Goal: Task Accomplishment & Management: Manage account settings

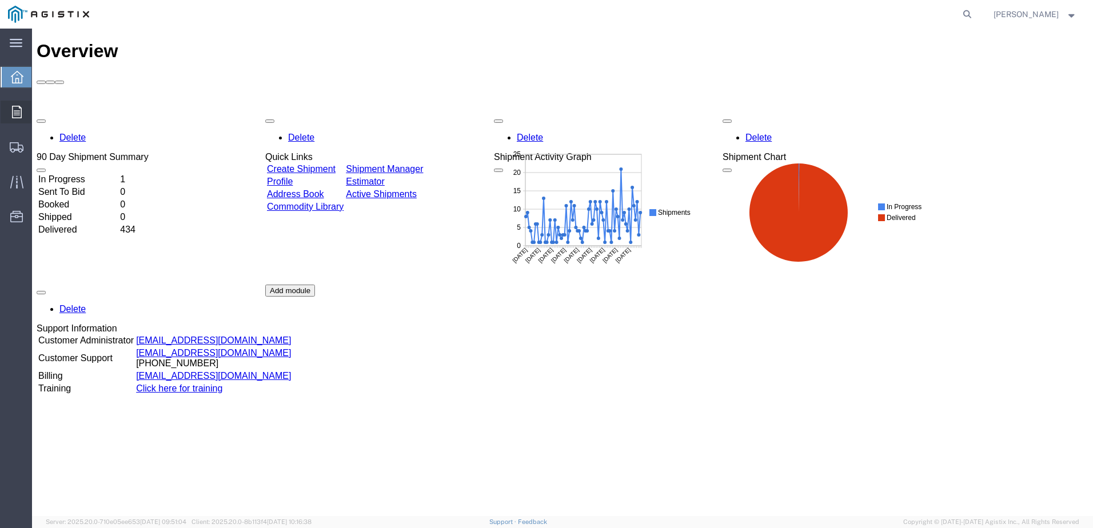
click at [39, 116] on span "Orders" at bounding box center [35, 112] width 8 height 23
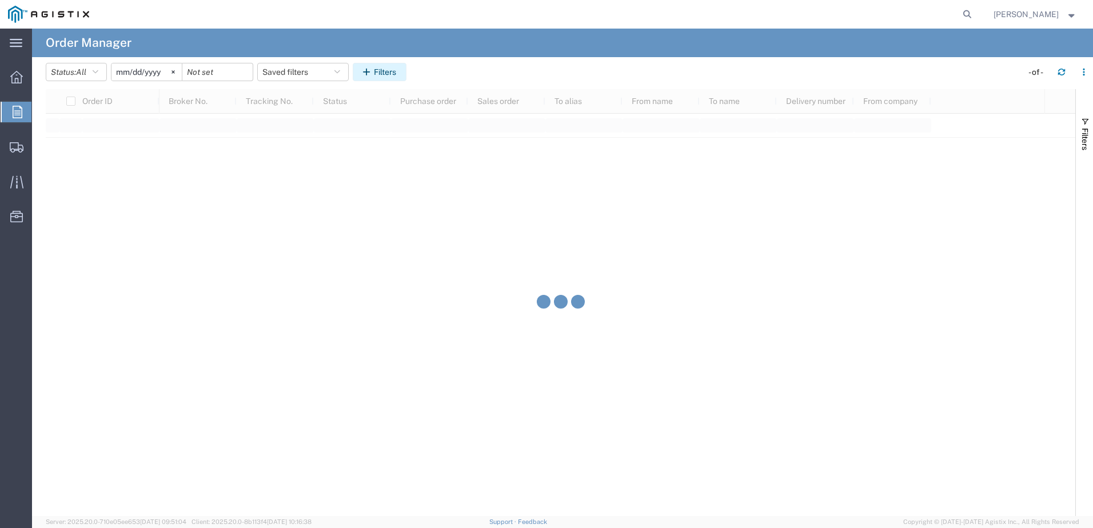
click at [383, 74] on button "Filters" at bounding box center [380, 72] width 54 height 18
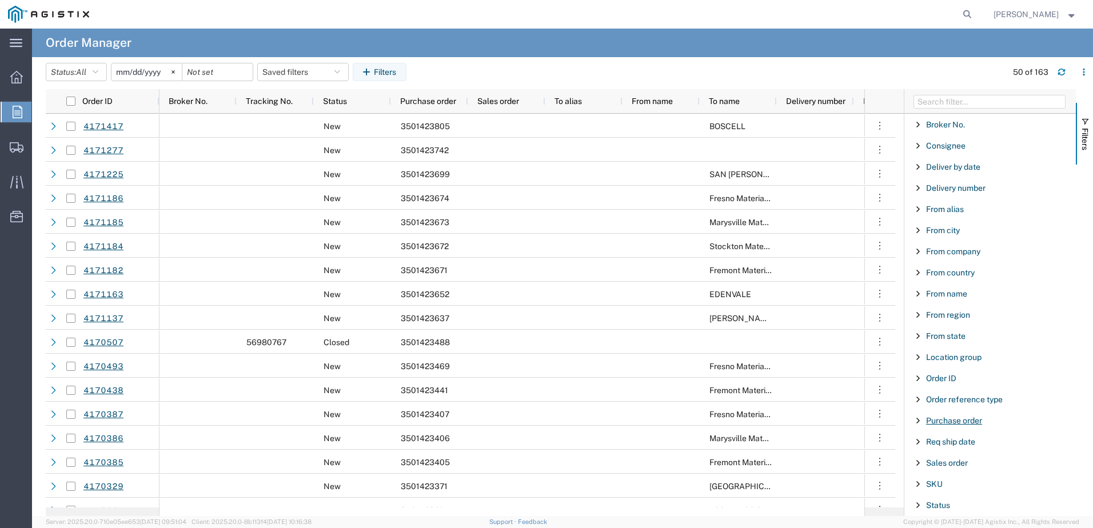
click at [956, 420] on span "Purchase order" at bounding box center [954, 420] width 56 height 9
click at [956, 467] on input "Filter Value" at bounding box center [995, 469] width 150 height 14
click at [956, 470] on input "Filter Value" at bounding box center [995, 469] width 150 height 14
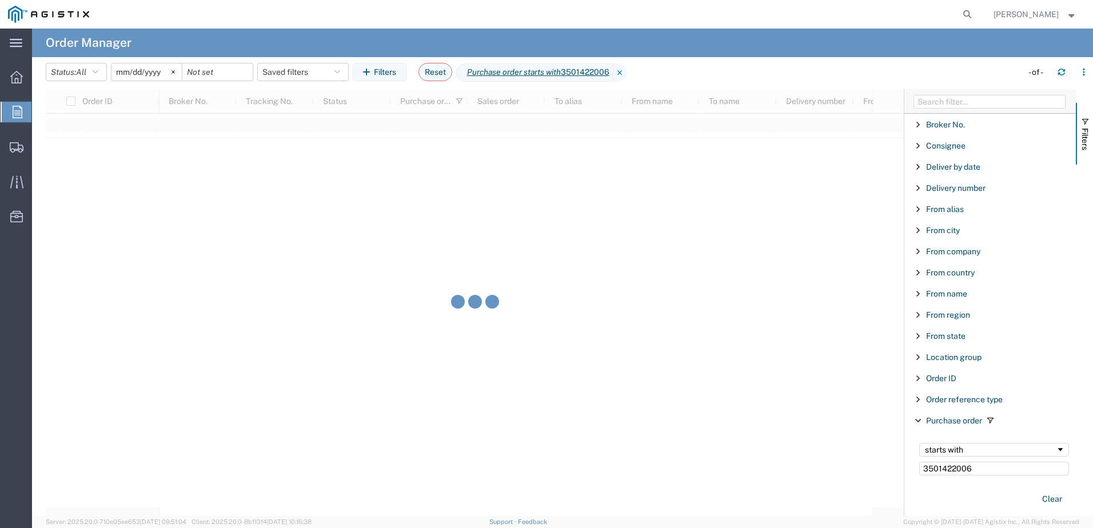
type input "3501422006"
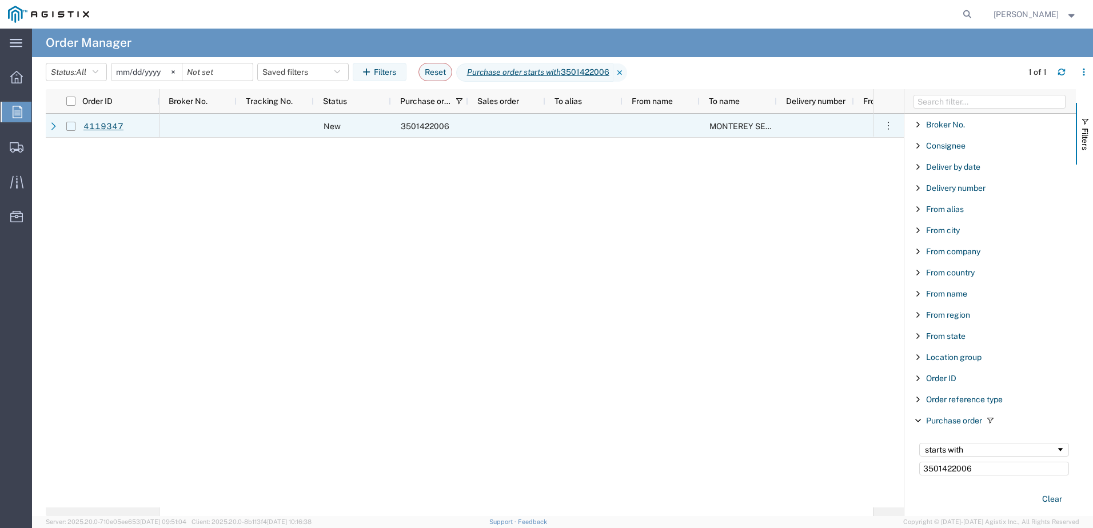
click at [74, 129] on input "Press Space to toggle row selection (unchecked)" at bounding box center [70, 126] width 9 height 9
checkbox input "true"
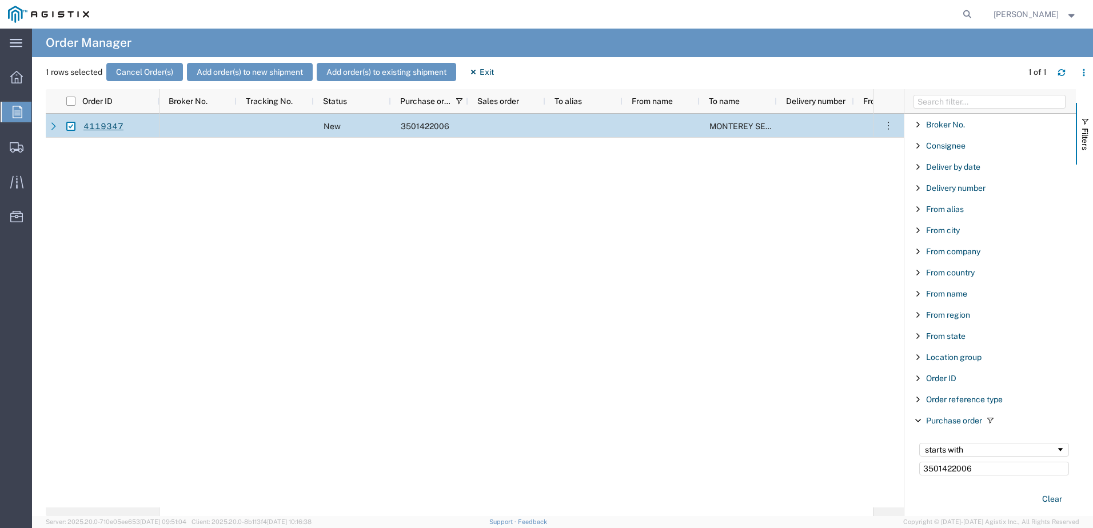
click at [282, 82] on div "1 rows selected Cancel Order(s) Add order(s) to new shipment Add order(s) to ex…" at bounding box center [570, 76] width 1048 height 26
click at [283, 76] on button "Add order(s) to new shipment" at bounding box center [250, 72] width 126 height 18
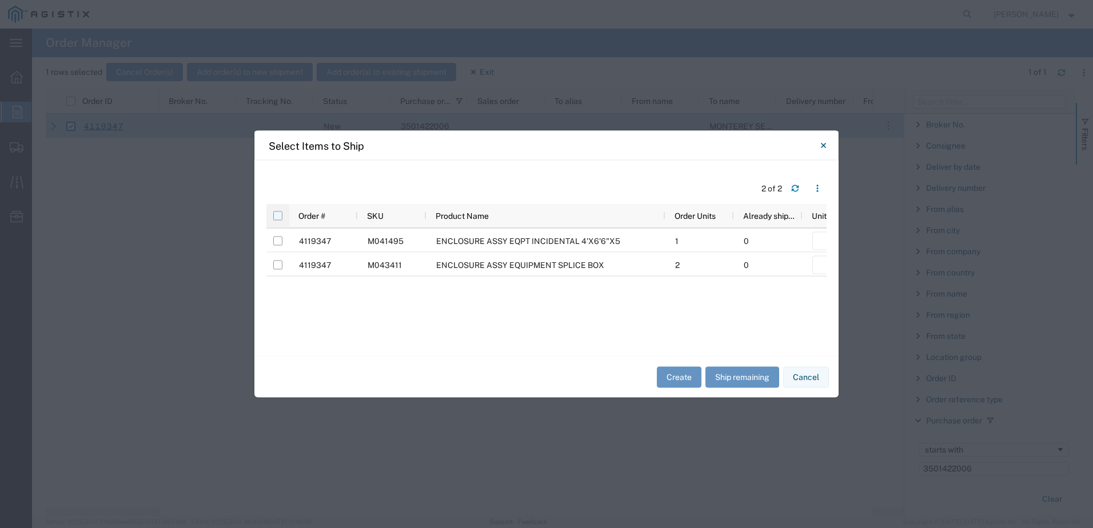
click at [281, 216] on input "checkbox" at bounding box center [277, 216] width 9 height 9
checkbox input "true"
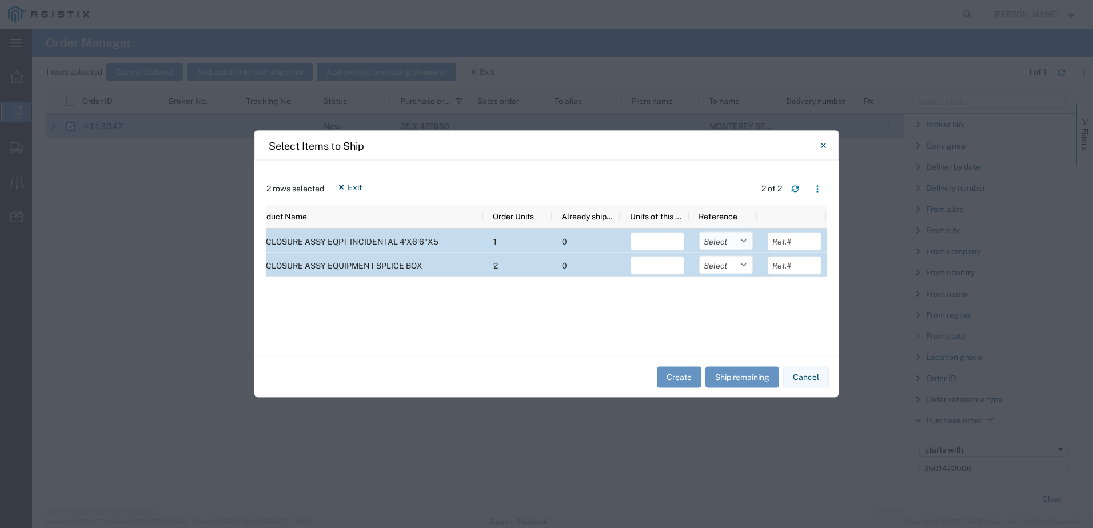
click at [728, 246] on select "Select Purchase Order Delivery Number" at bounding box center [726, 241] width 54 height 18
select select "PURCHORD"
click at [699, 232] on select "Select Purchase Order Delivery Number" at bounding box center [726, 241] width 54 height 18
drag, startPoint x: 729, startPoint y: 267, endPoint x: 726, endPoint y: 276, distance: 9.2
click at [729, 267] on select "Select Purchase Order Delivery Number" at bounding box center [726, 265] width 54 height 18
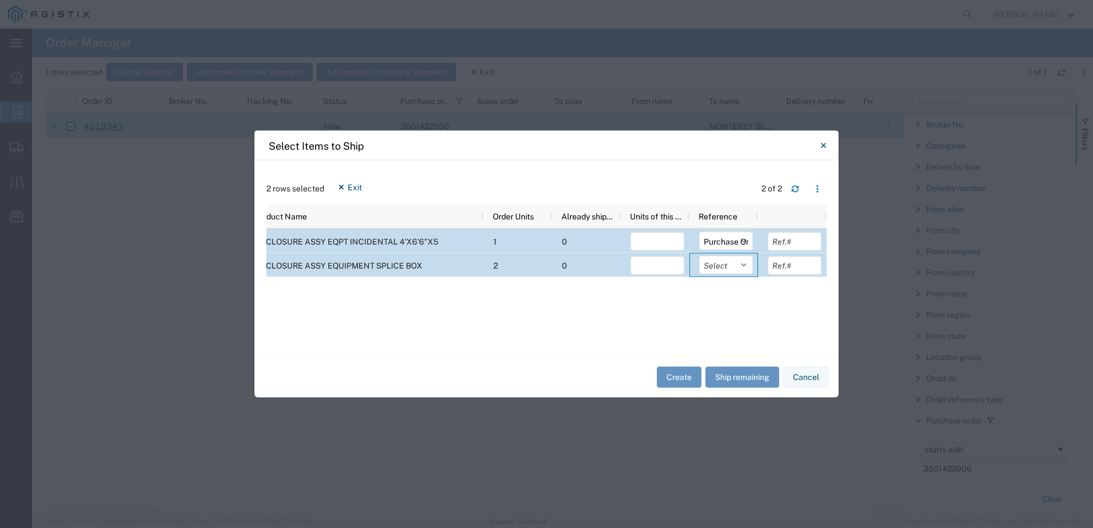
select select "PURCHORD"
click at [699, 256] on select "Select Purchase Order Delivery Number" at bounding box center [726, 265] width 54 height 18
click at [744, 375] on button "Ship remaining" at bounding box center [743, 377] width 74 height 21
type input "1"
type input "2"
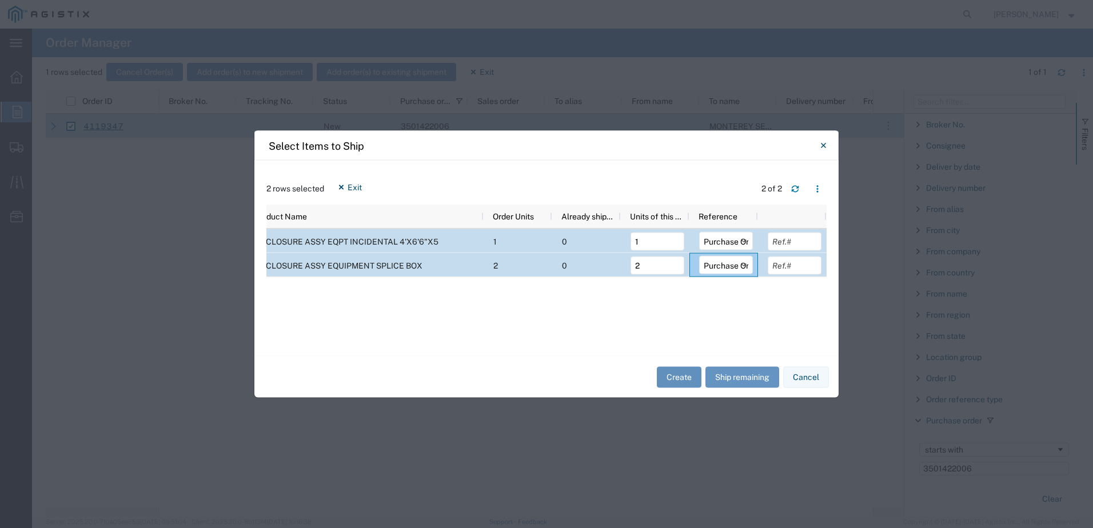
click at [685, 372] on button "Create" at bounding box center [679, 377] width 45 height 21
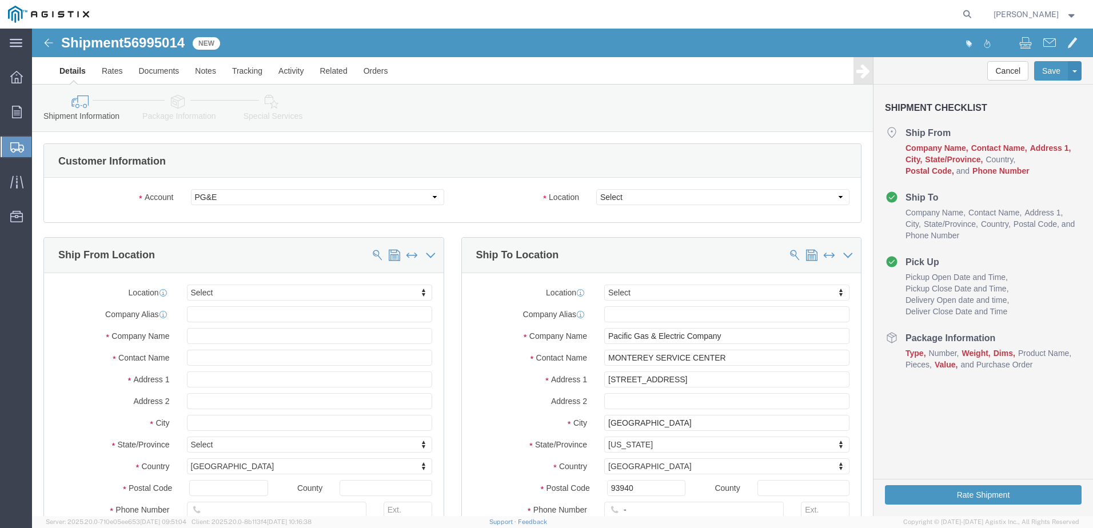
select select
click select "Select All Others [GEOGRAPHIC_DATA] [GEOGRAPHIC_DATA] [GEOGRAPHIC_DATA] [GEOGRA…"
select select "23082"
click select "Select All Others [GEOGRAPHIC_DATA] [GEOGRAPHIC_DATA] [GEOGRAPHIC_DATA] [GEOGRA…"
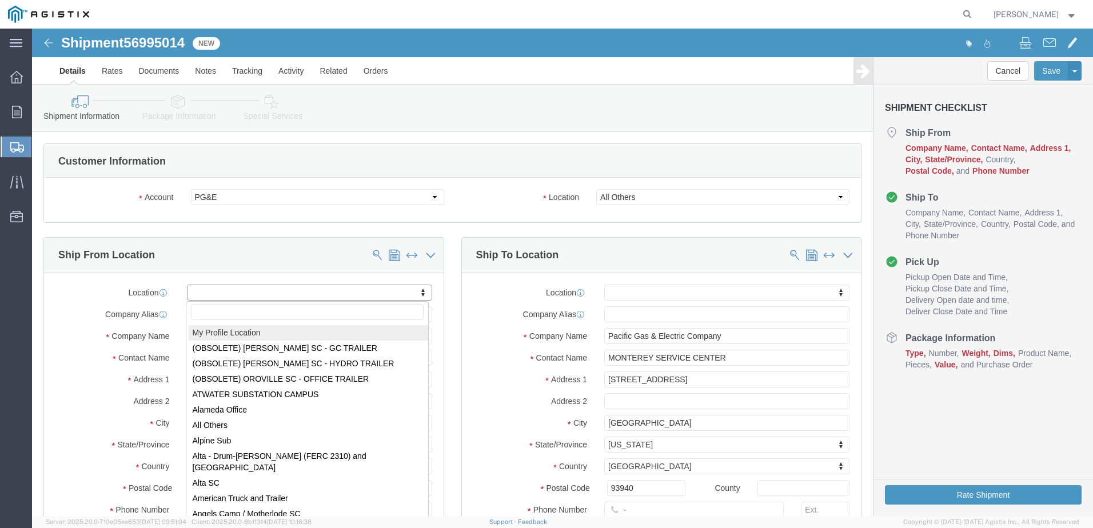
select select "MYPROFILE"
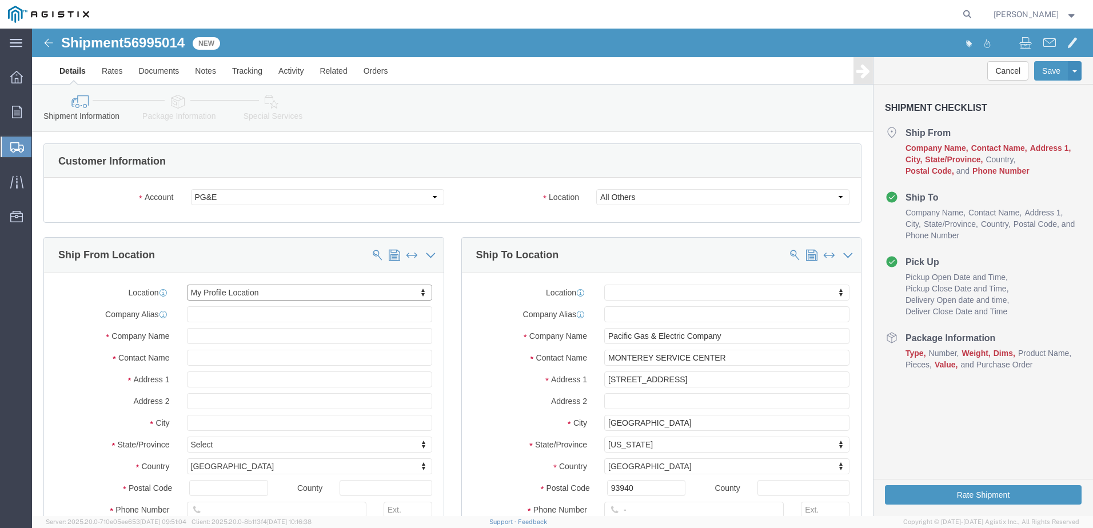
select select "CA"
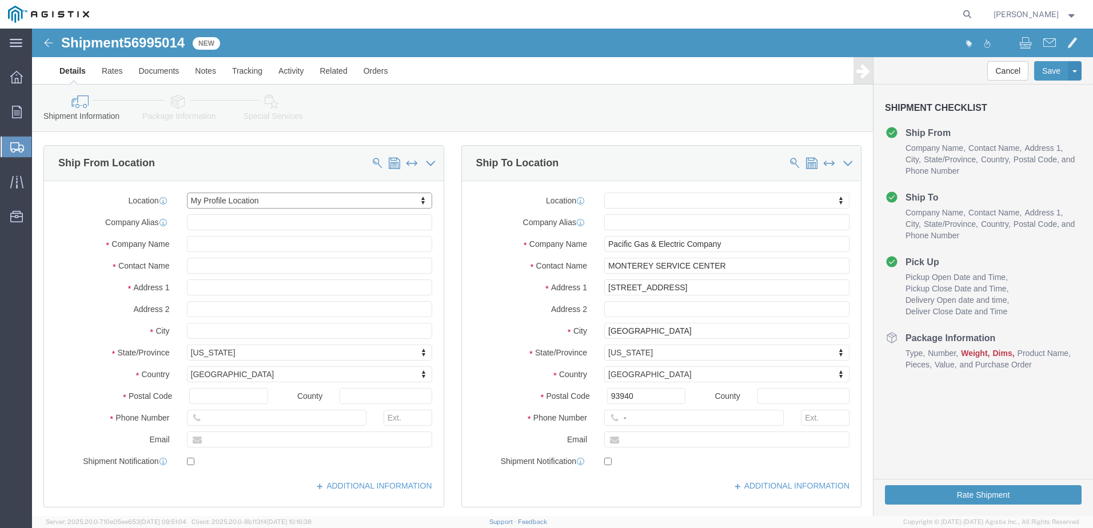
scroll to position [229, 0]
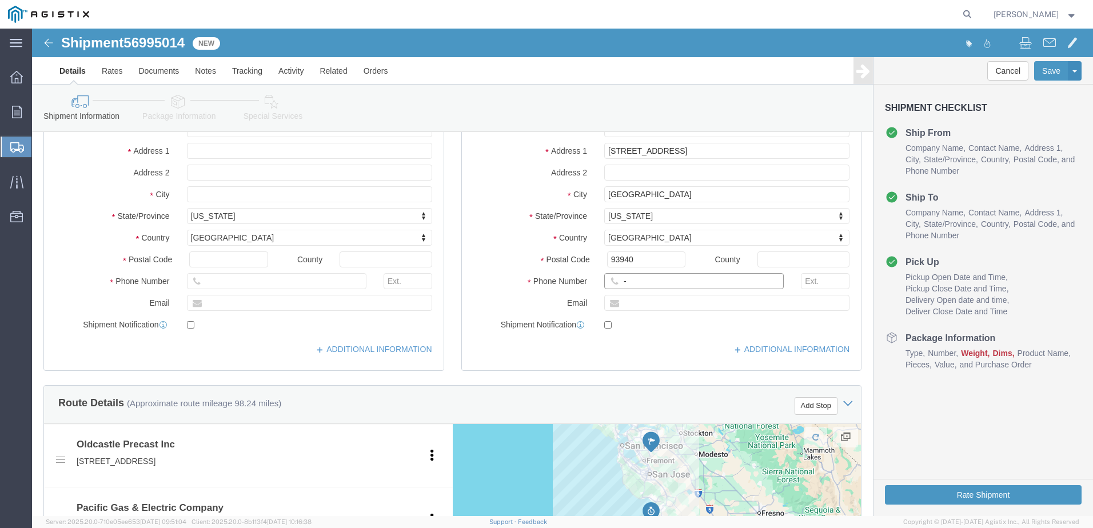
click input "-"
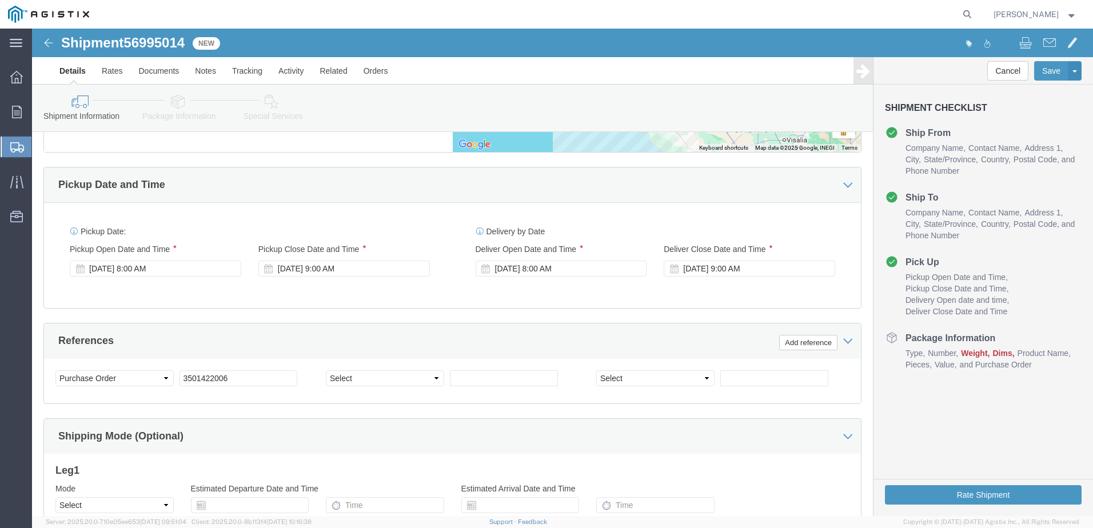
scroll to position [629, 0]
type input "4082424912"
click div "[DATE] 8:00 AM"
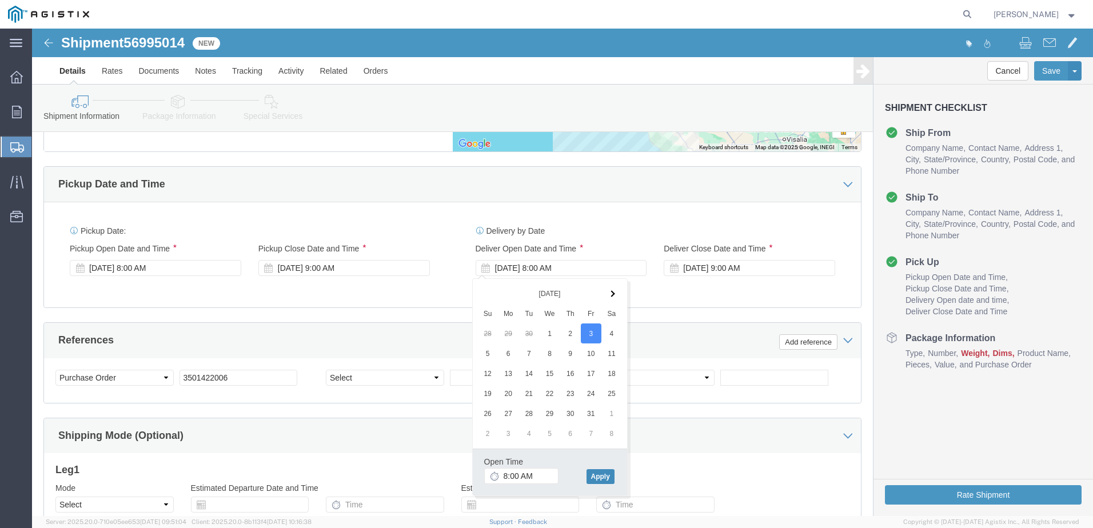
click button "Apply"
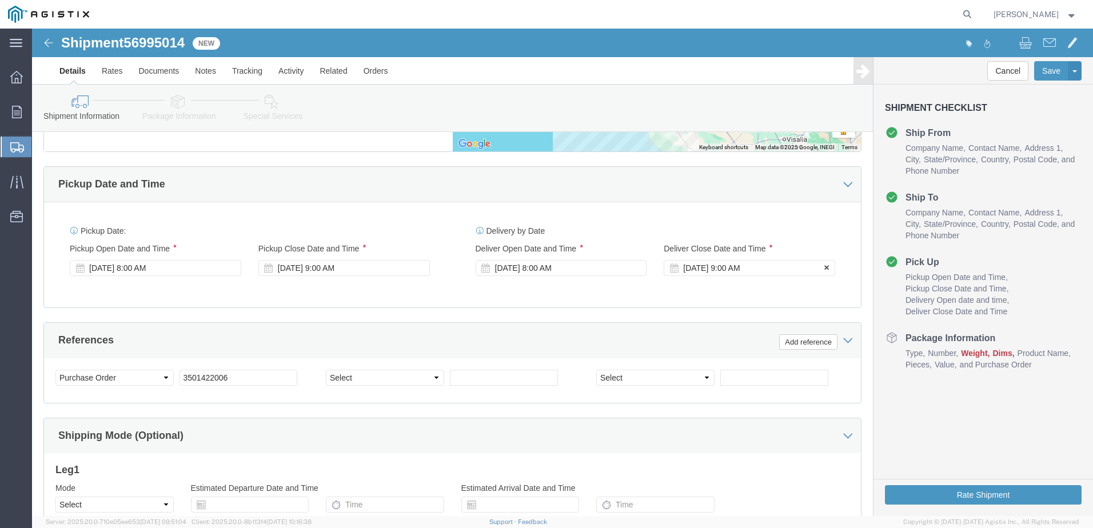
click div "[DATE] 9:00 AM"
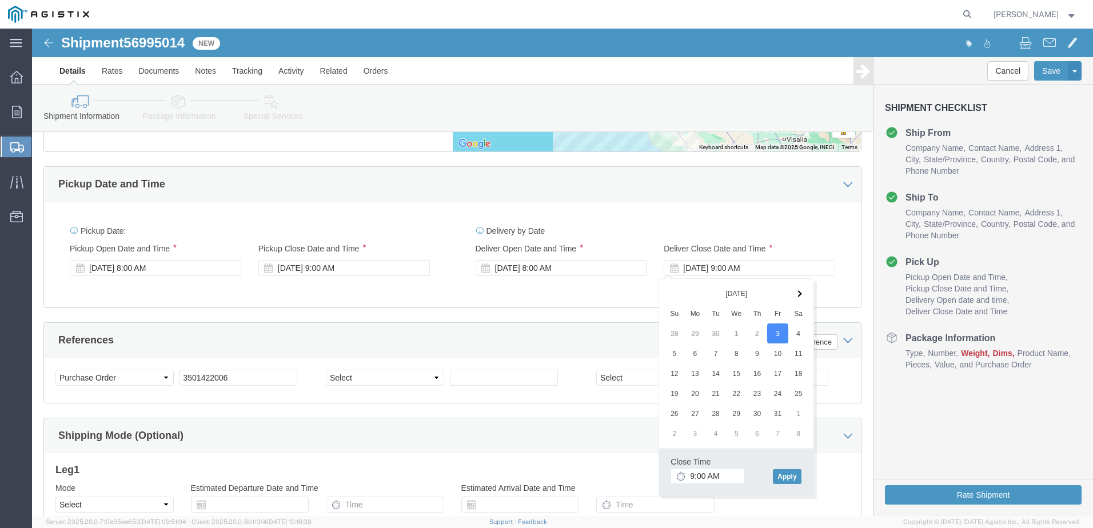
click div "Delivery by Date Delivery Start Date Delivery Start Time Deliver Open Date and …"
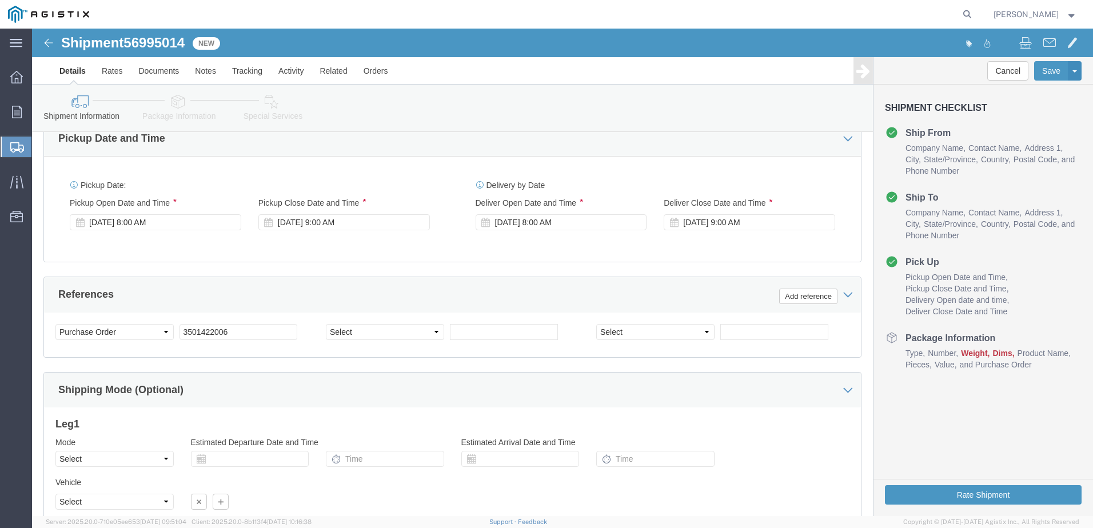
scroll to position [769, 0]
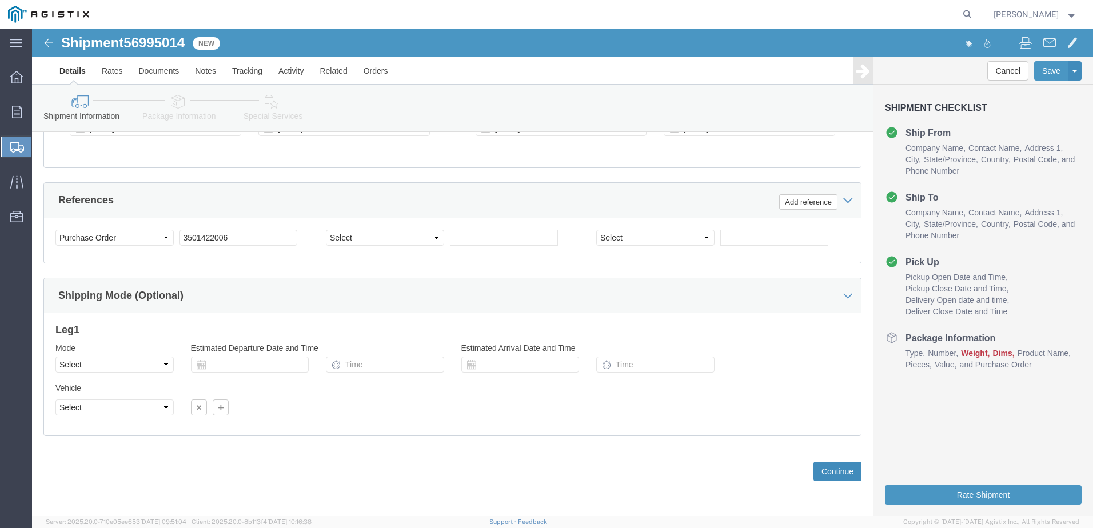
click button "Continue"
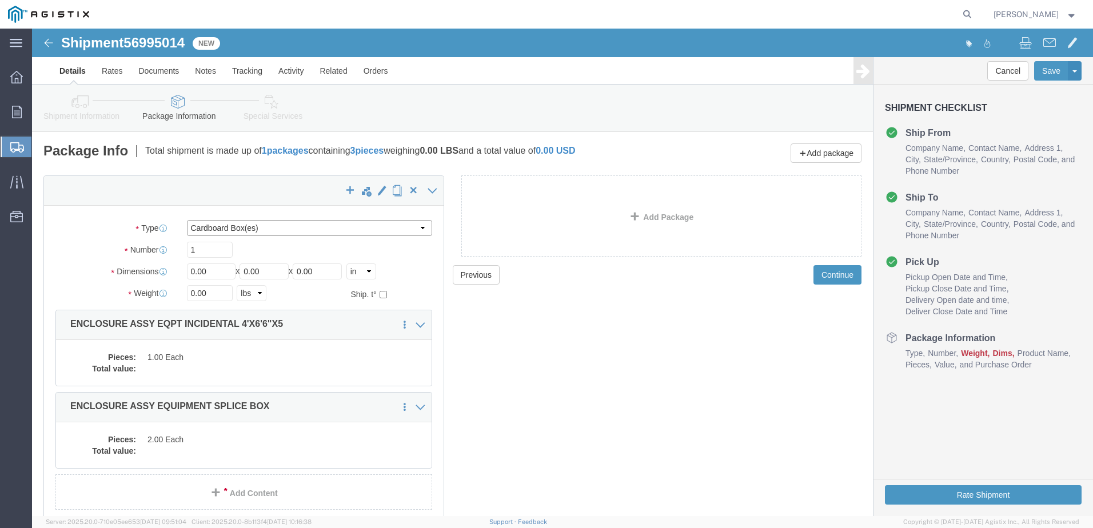
click select "Select Bulk Bundle(s) Cardboard Box(es) Carton(s) Crate(s) Drum(s) (Fiberboard)…"
select select "YRPK"
click select "Select Bulk Bundle(s) Cardboard Box(es) Carton(s) Crate(s) Drum(s) (Fiberboard)…"
click input "0.00"
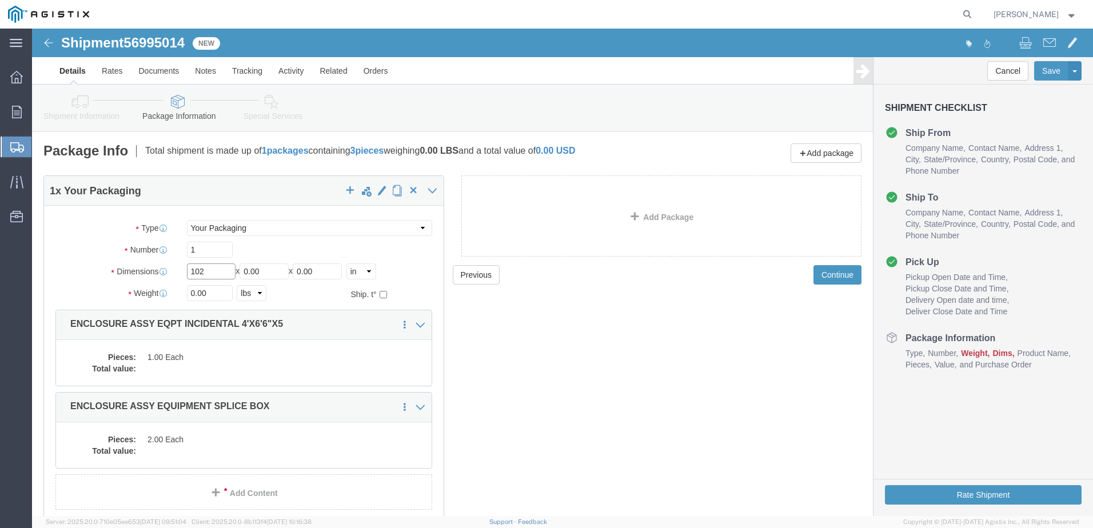
type input "102"
type input "54"
type input "72"
click input "0.00"
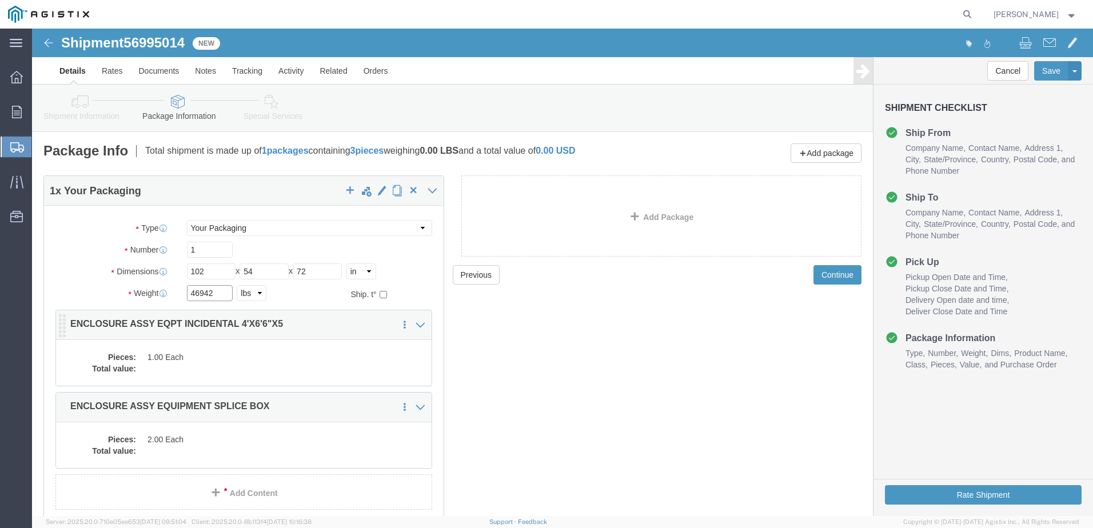
type input "46942"
click dd "1.00 Each"
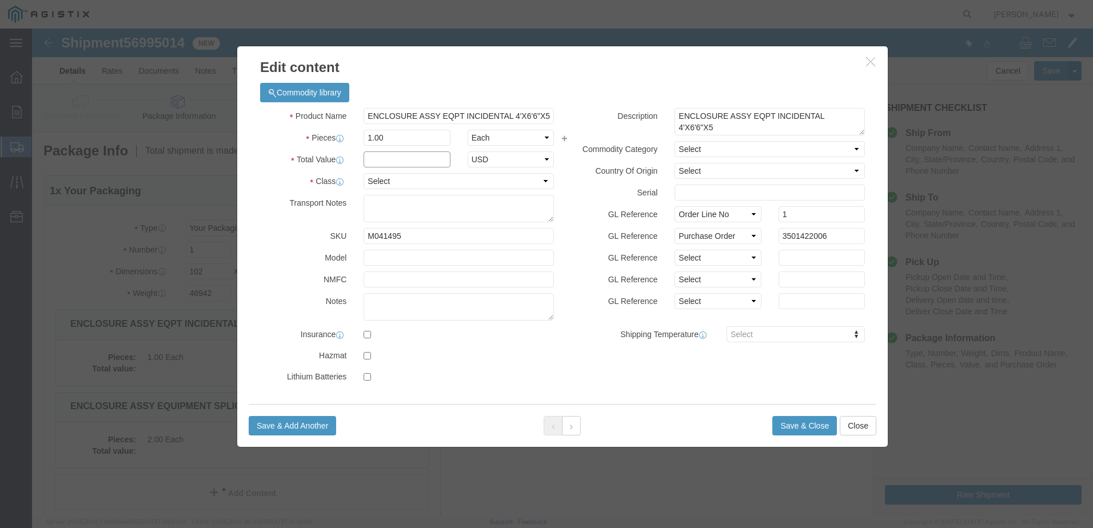
click input "text"
type input "1.00"
click select "Select 50 55 60 65 70 85 92.5 100 125 175 250 300 400"
select select "55"
click select "Select 50 55 60 65 70 85 92.5 100 125 175 250 300 400"
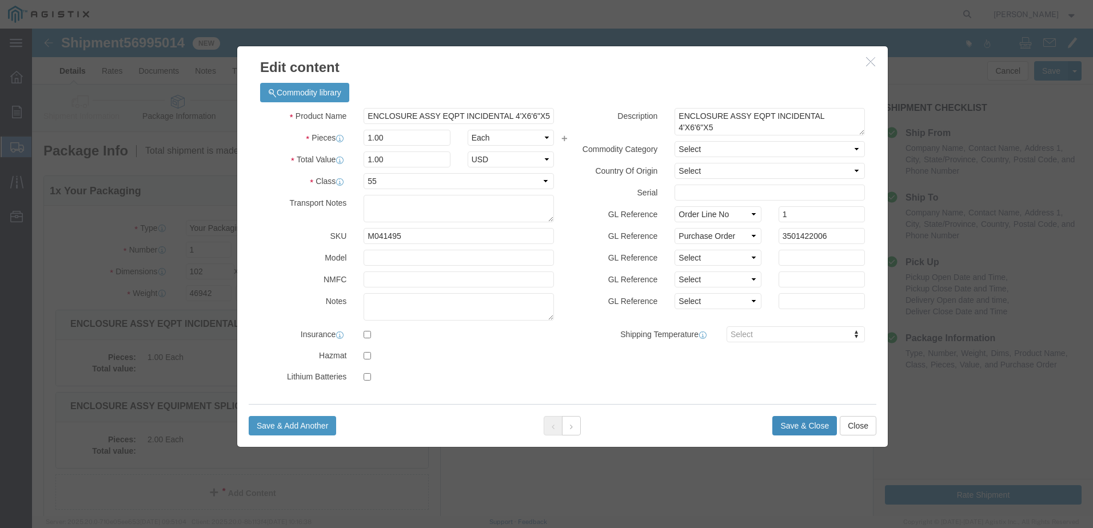
click button "Save & Close"
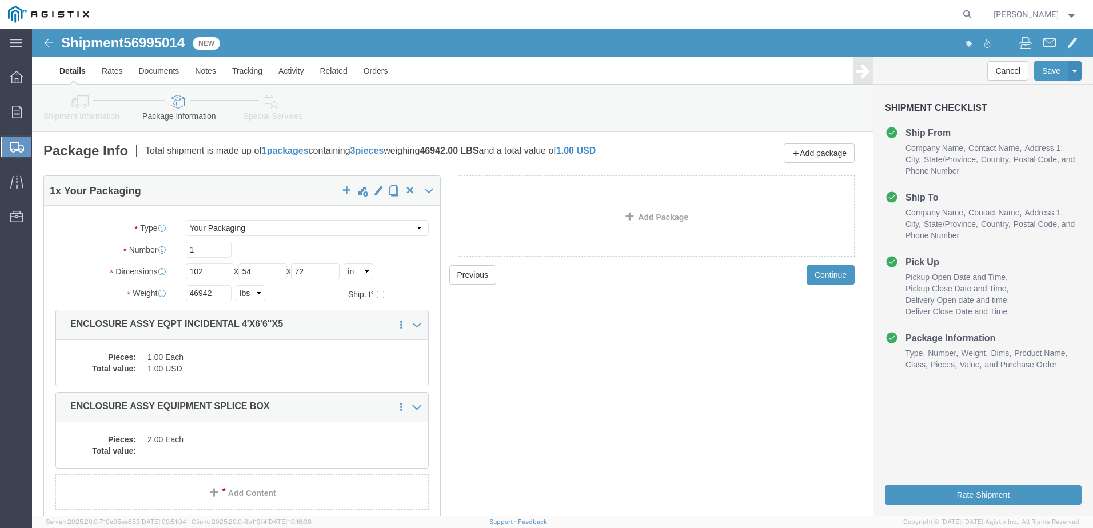
click div "Pieces: 2.00 Each Total value:"
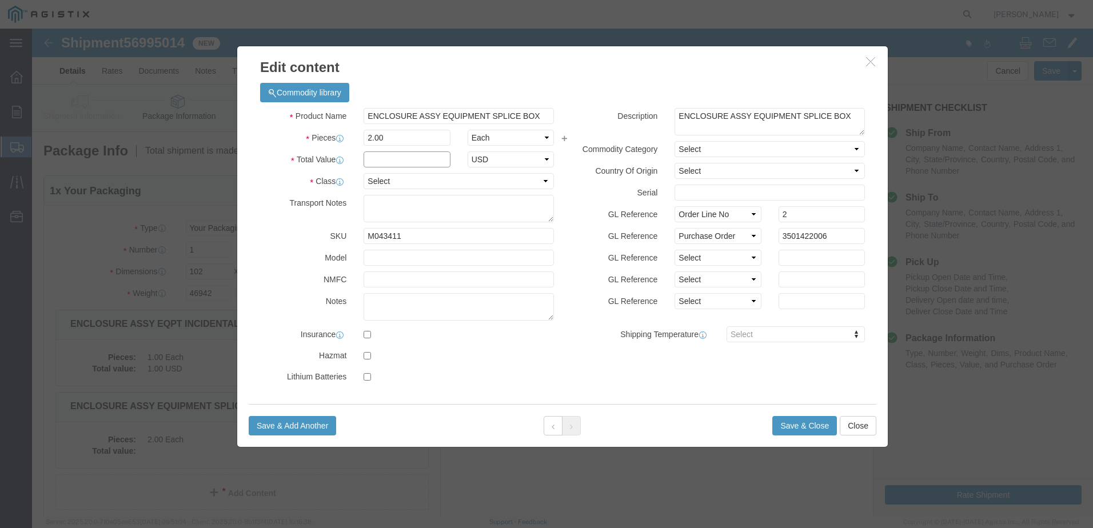
click input "text"
type input "1.00"
click select "Select 50 55 60 65 70 85 92.5 100 125 175 250 300 400"
select select "55"
click select "Select 50 55 60 65 70 85 92.5 100 125 175 250 300 400"
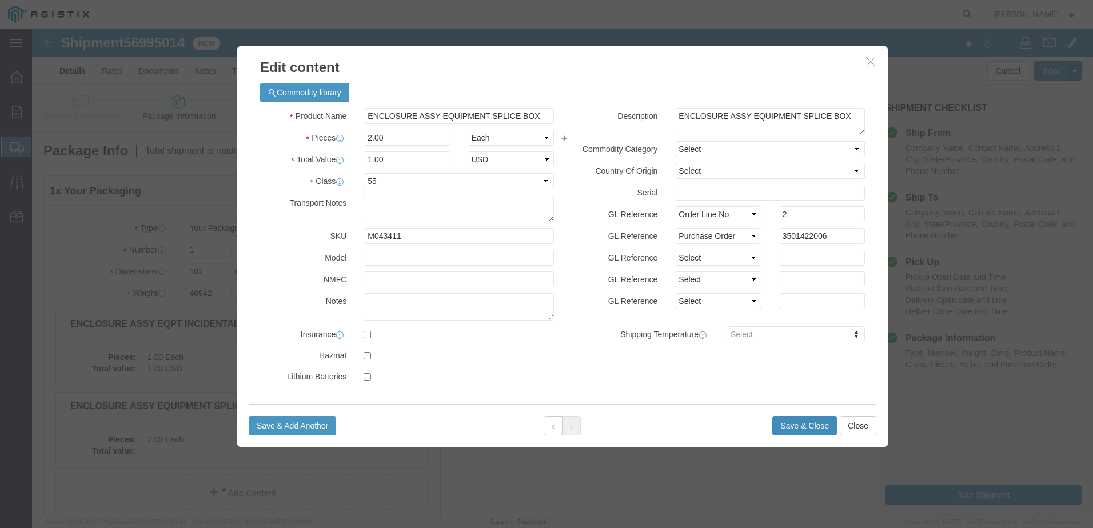
click button "Save & Close"
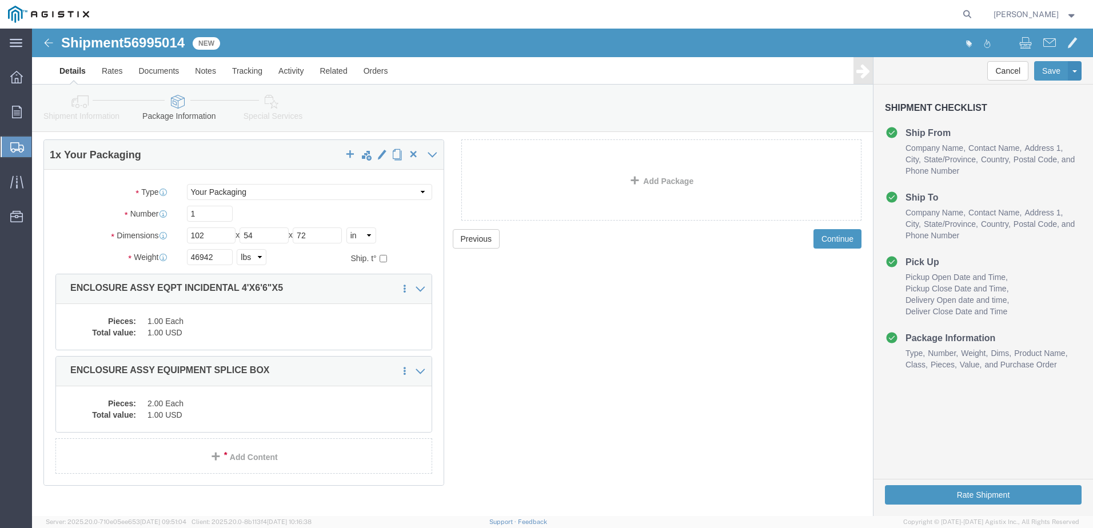
scroll to position [55, 0]
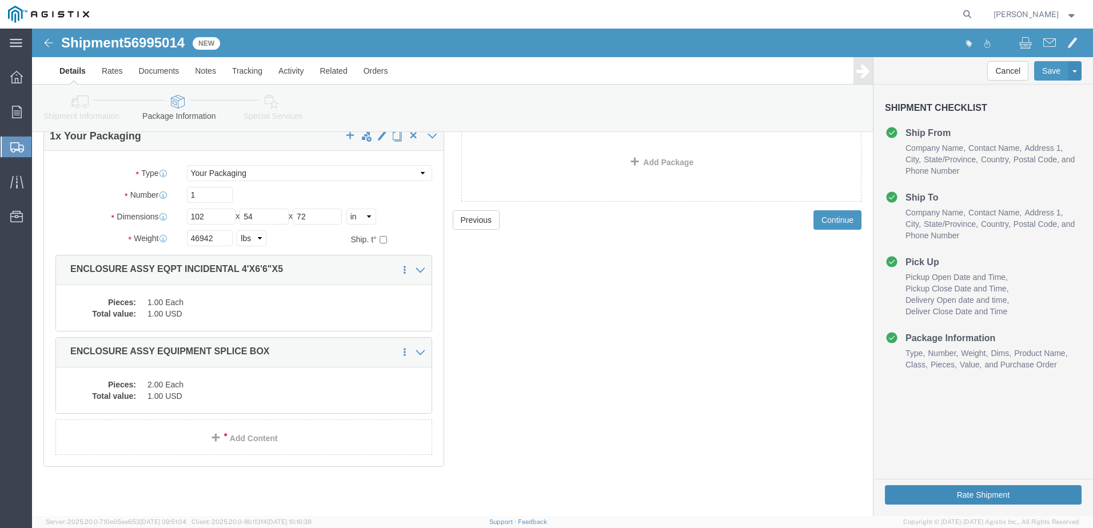
click button "Rate Shipment"
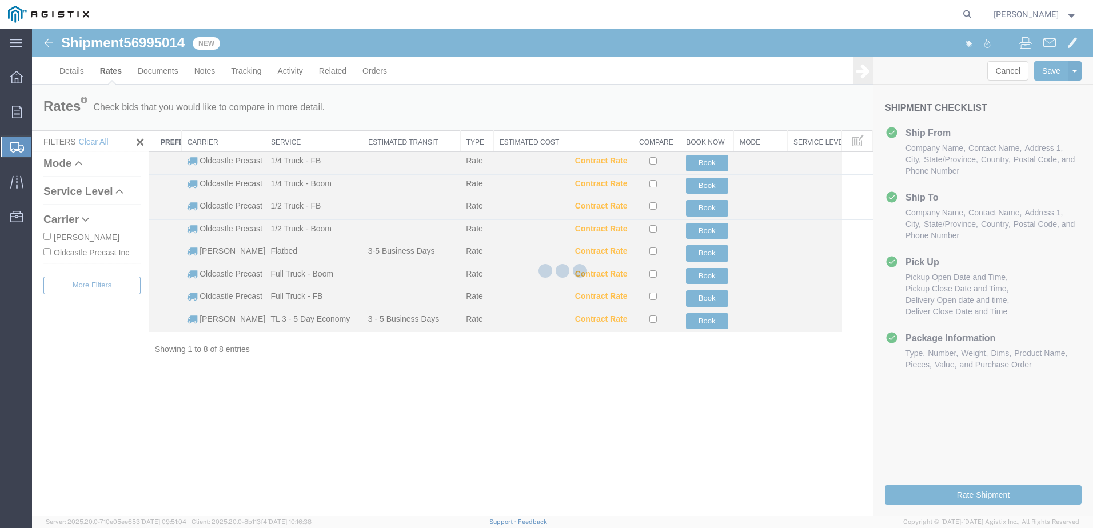
scroll to position [0, 0]
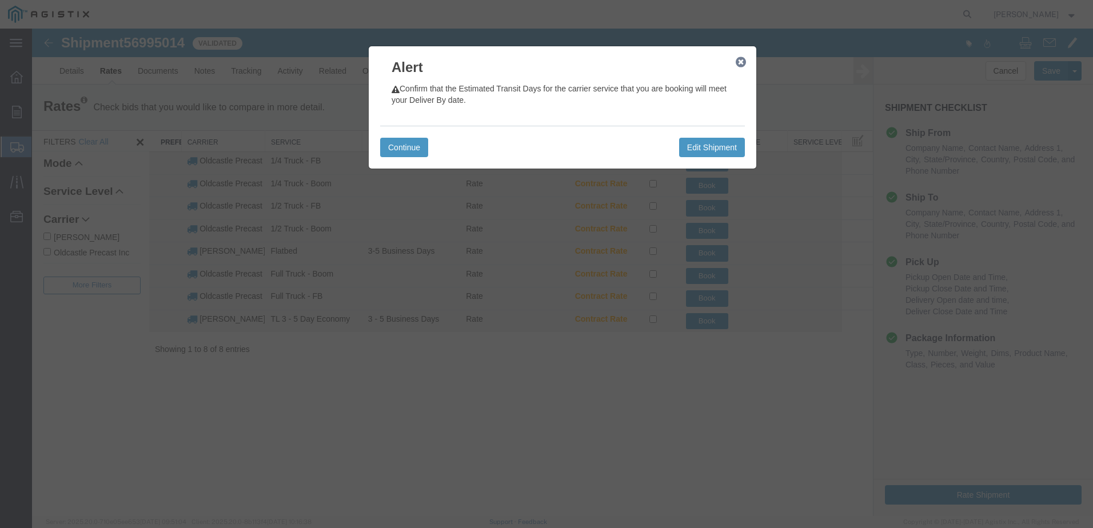
click at [741, 62] on icon "button" at bounding box center [741, 62] width 10 height 9
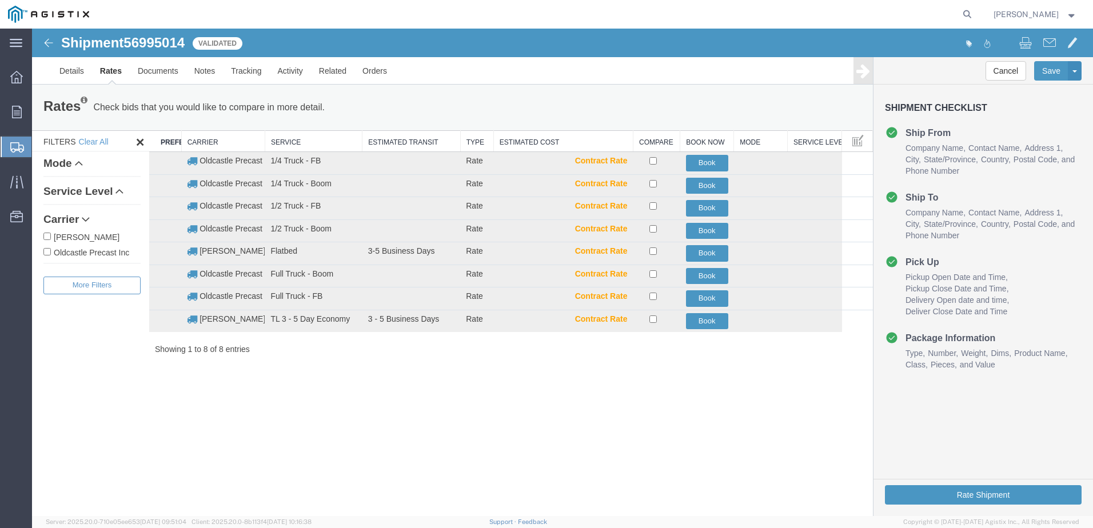
click at [63, 249] on label "Oldcastle Precast Inc" at bounding box center [91, 252] width 97 height 13
click at [51, 249] on input "Oldcastle Precast Inc" at bounding box center [46, 251] width 7 height 7
checkbox input "true"
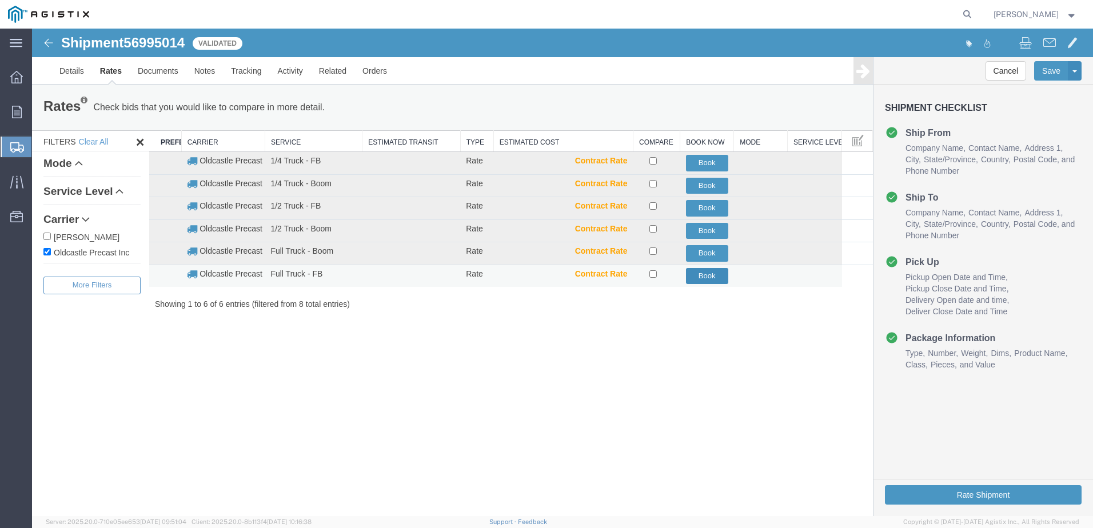
click at [707, 275] on button "Book" at bounding box center [707, 276] width 42 height 17
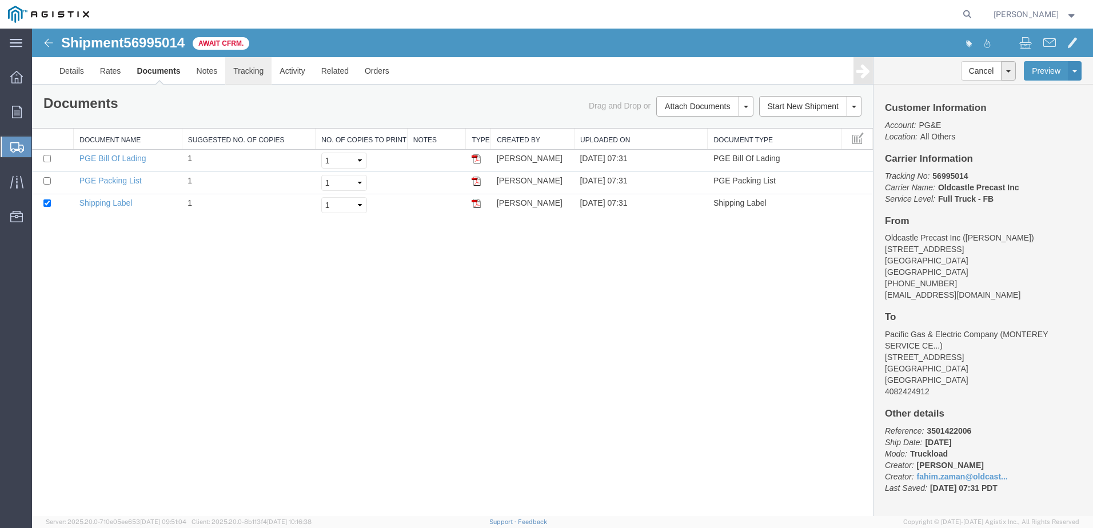
click at [244, 73] on link "Tracking" at bounding box center [248, 70] width 46 height 27
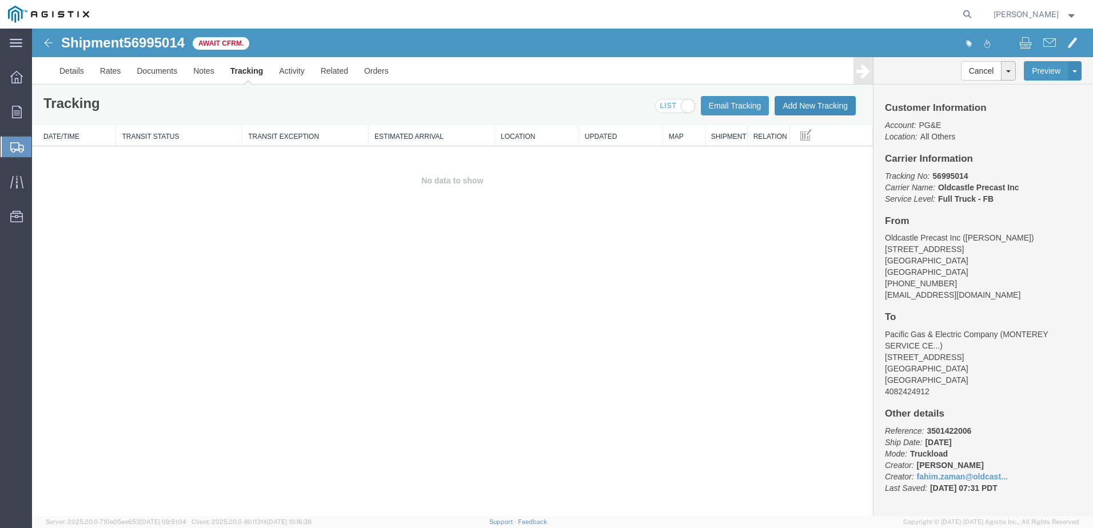
click at [809, 106] on button "Add New Tracking" at bounding box center [815, 105] width 81 height 19
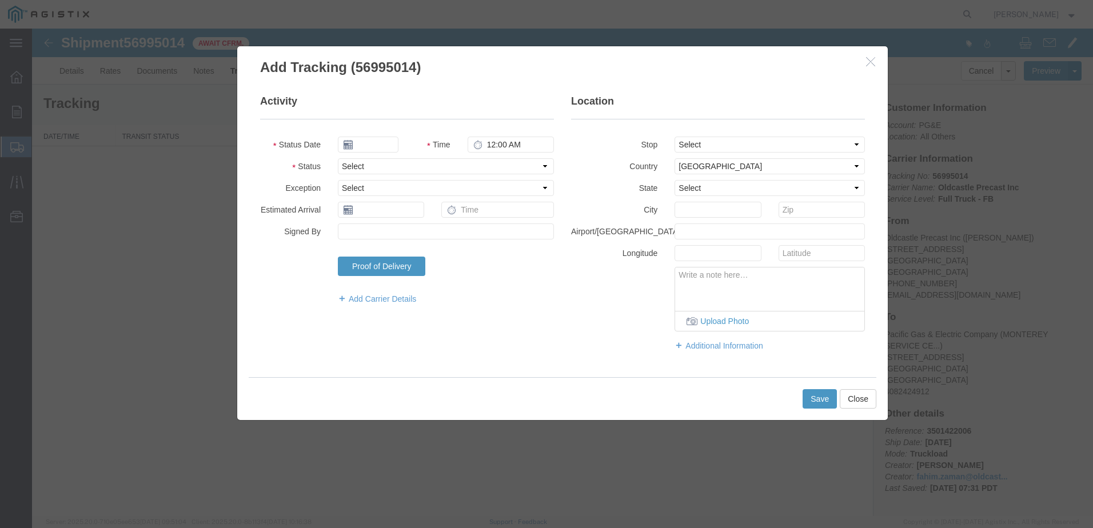
type input "[DATE]"
type input "8:00 AM"
click at [373, 165] on select "Select Arrival Notice Available Arrival Notice Imported Arrive at Delivery Loca…" at bounding box center [446, 166] width 216 height 16
select select "DELIVRED"
click at [338, 158] on select "Select Arrival Notice Available Arrival Notice Imported Arrive at Delivery Loca…" at bounding box center [446, 166] width 216 height 16
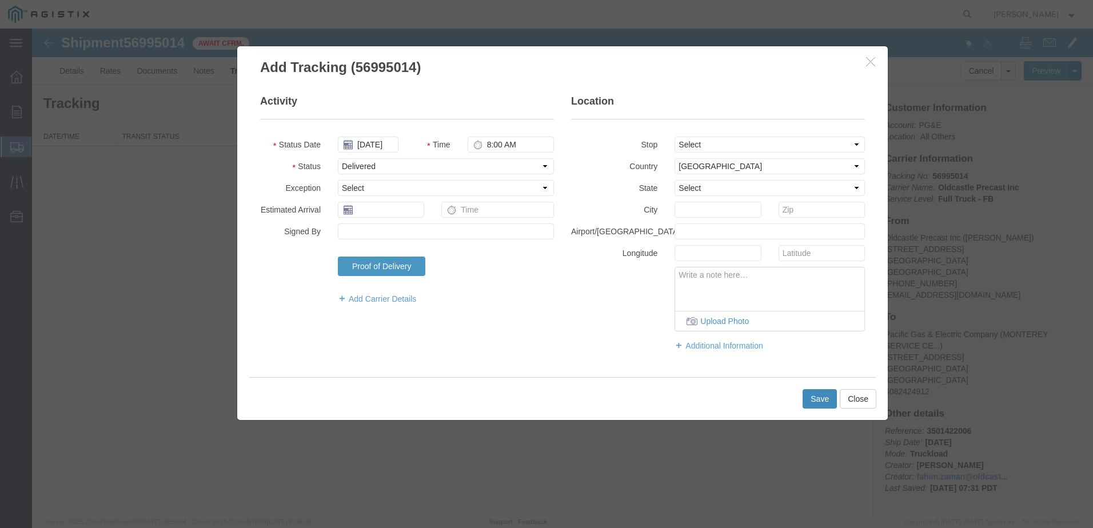
click at [809, 398] on button "Save" at bounding box center [820, 398] width 34 height 19
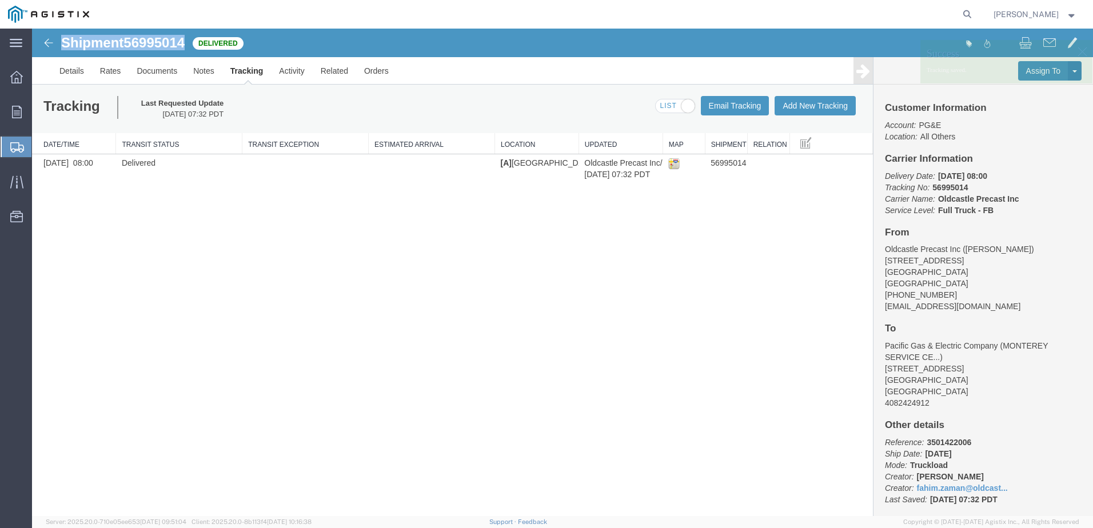
drag, startPoint x: 187, startPoint y: 40, endPoint x: 59, endPoint y: 43, distance: 128.1
click at [59, 43] on div "Shipment 56995014 1 of 1 Delivered" at bounding box center [298, 46] width 530 height 22
copy h1 "Shipment 56995014"
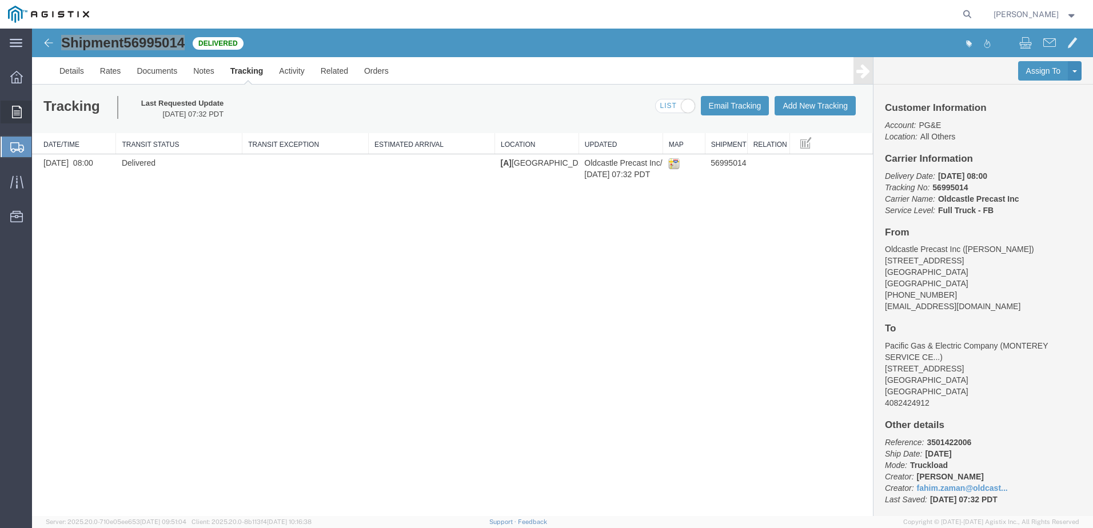
click at [12, 113] on icon at bounding box center [17, 112] width 10 height 13
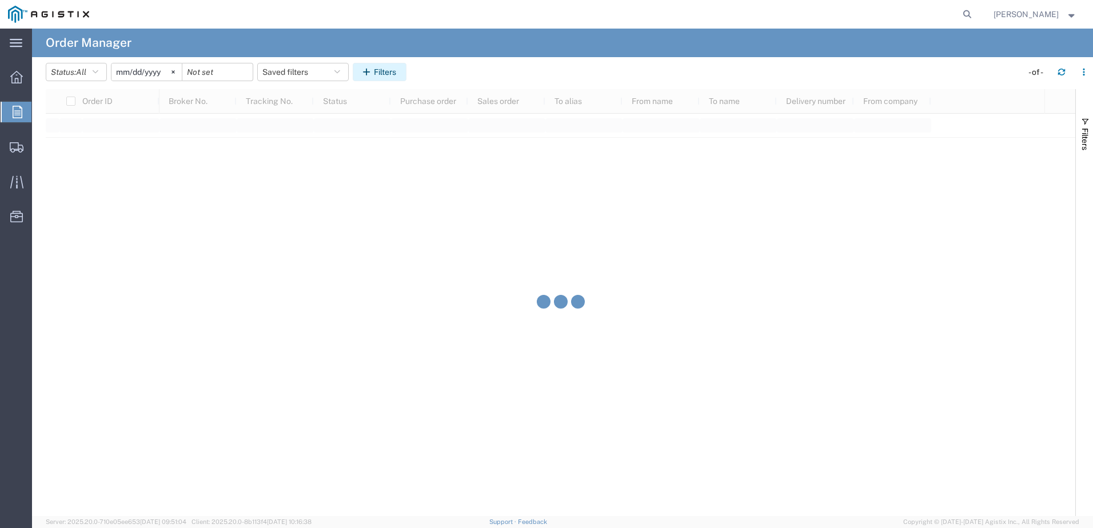
click at [361, 71] on button "Filters" at bounding box center [380, 72] width 54 height 18
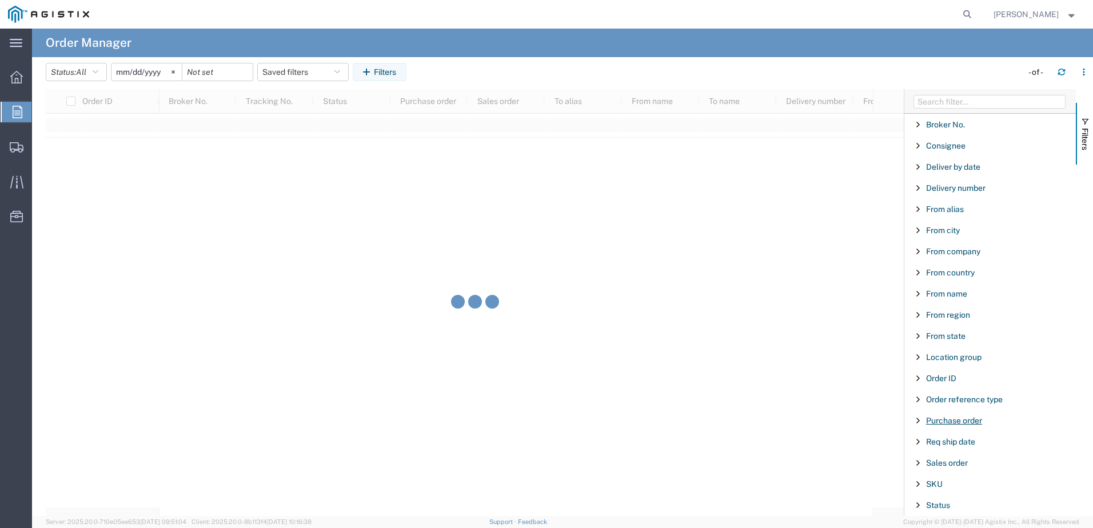
click at [972, 424] on span "Purchase order" at bounding box center [954, 420] width 56 height 9
type input "3501422982"
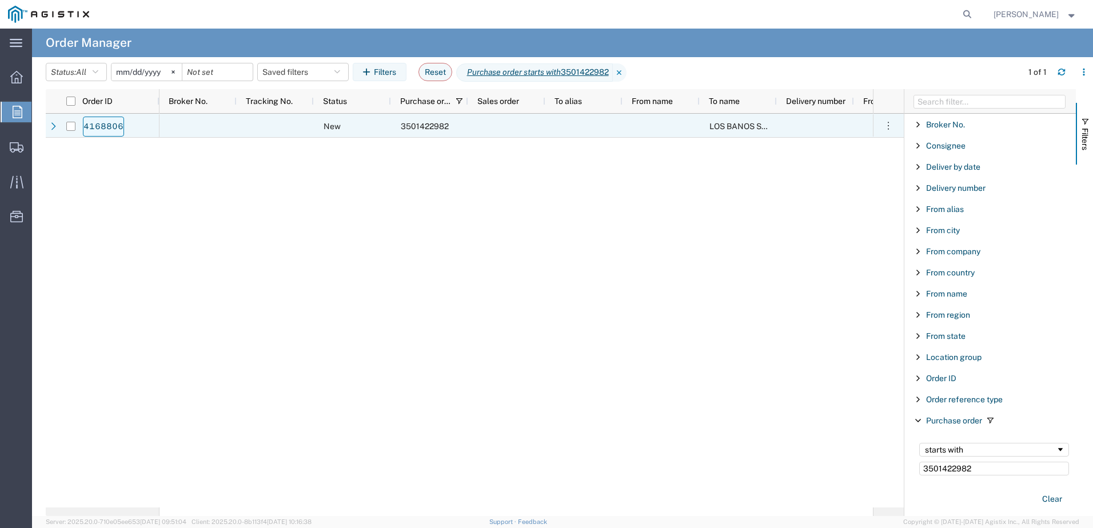
click at [87, 125] on link "4168806" at bounding box center [103, 127] width 41 height 20
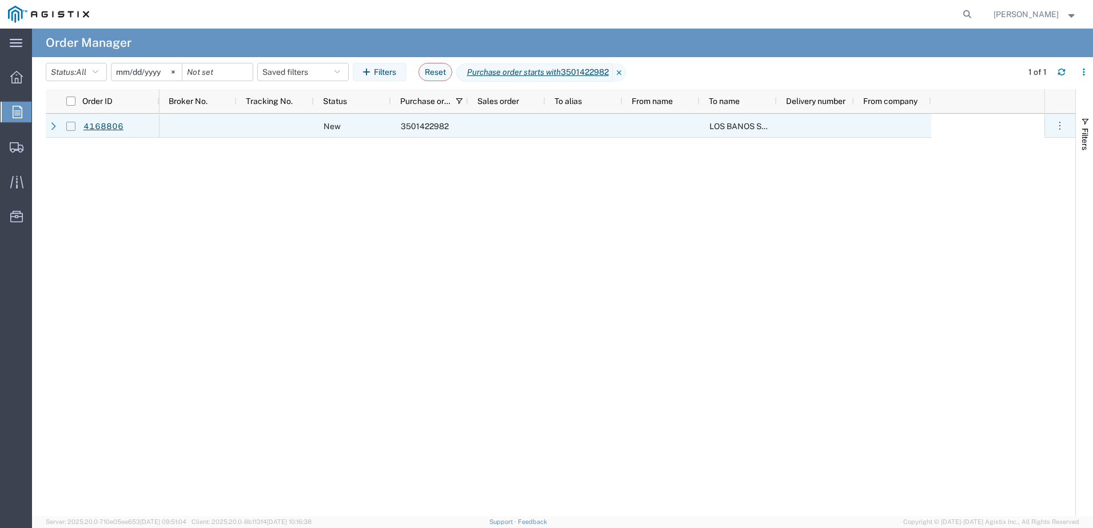
click at [73, 129] on input "Press Space to toggle row selection (unchecked)" at bounding box center [70, 126] width 9 height 9
checkbox input "true"
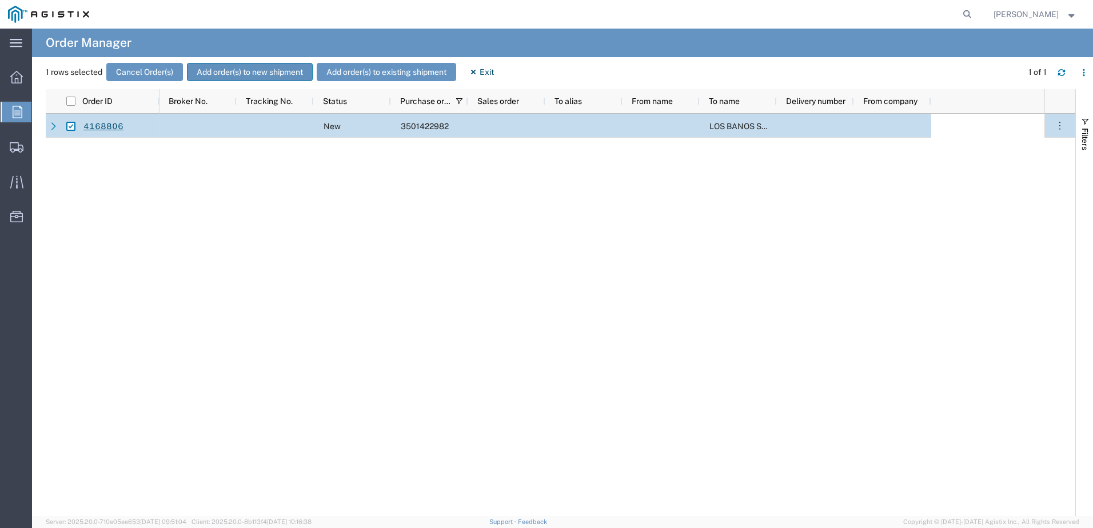
click at [249, 73] on button "Add order(s) to new shipment" at bounding box center [250, 72] width 126 height 18
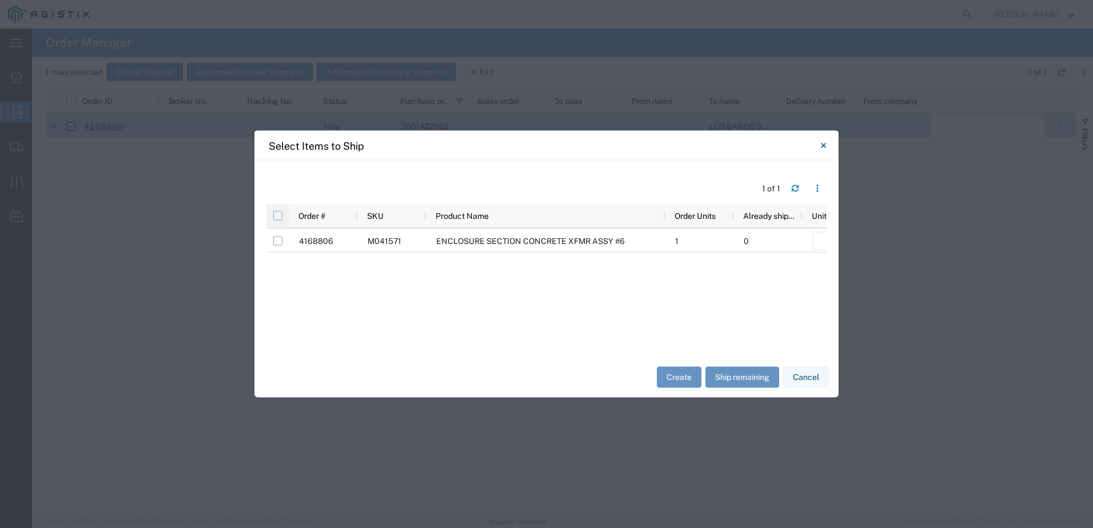
click at [279, 218] on input "checkbox" at bounding box center [277, 216] width 9 height 9
checkbox input "true"
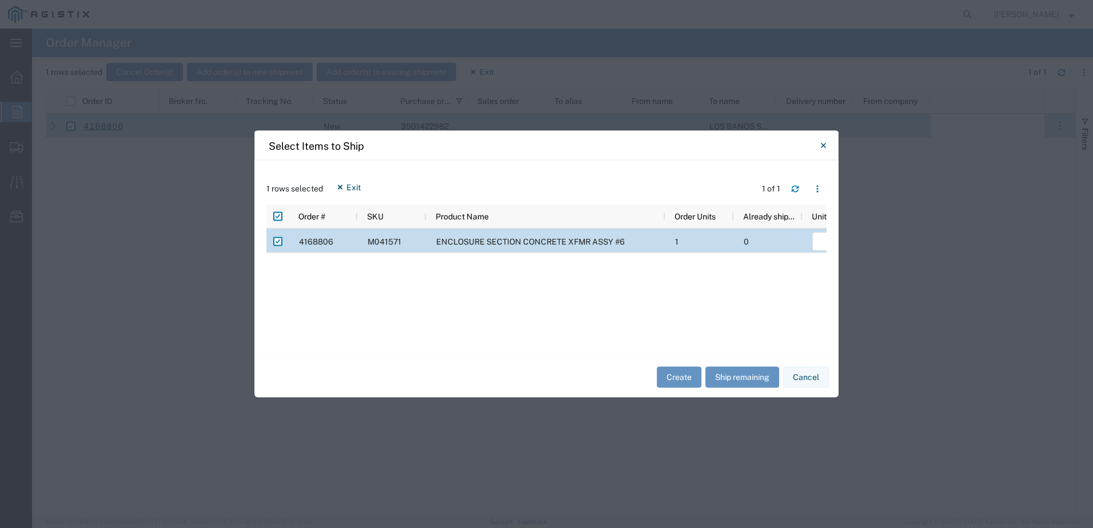
scroll to position [0, 182]
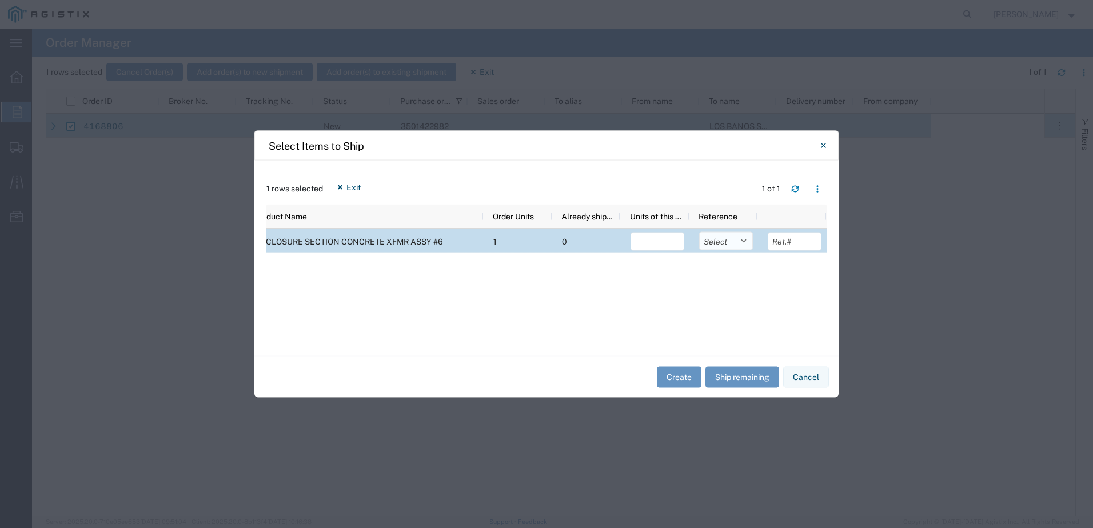
click at [731, 237] on select "Select Purchase Order Delivery Number" at bounding box center [726, 241] width 54 height 18
select select "PURCHORD"
click at [699, 232] on select "Select Purchase Order Delivery Number" at bounding box center [726, 241] width 54 height 18
click at [730, 379] on button "Ship remaining" at bounding box center [743, 377] width 74 height 21
type input "1"
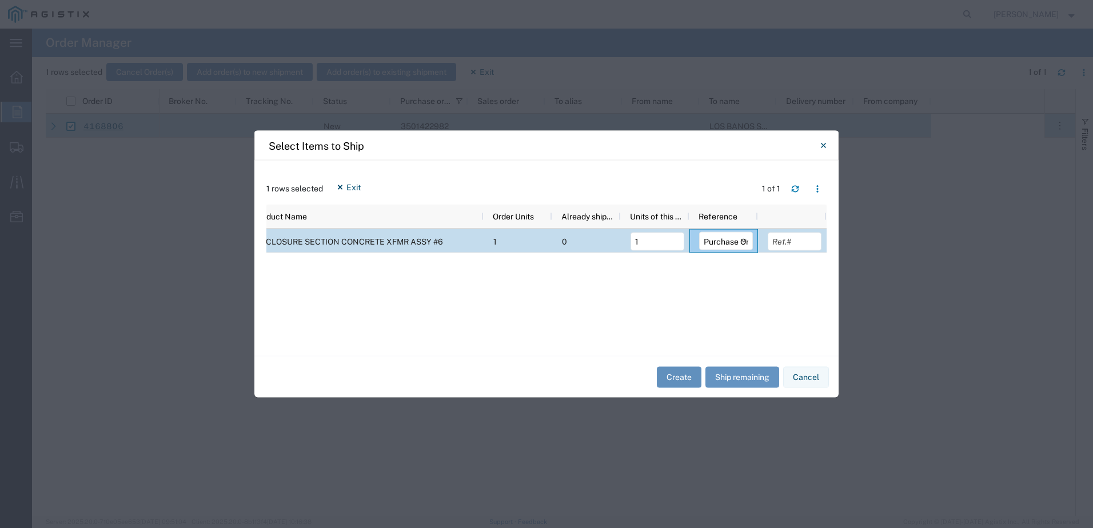
click at [684, 379] on button "Create" at bounding box center [679, 377] width 45 height 21
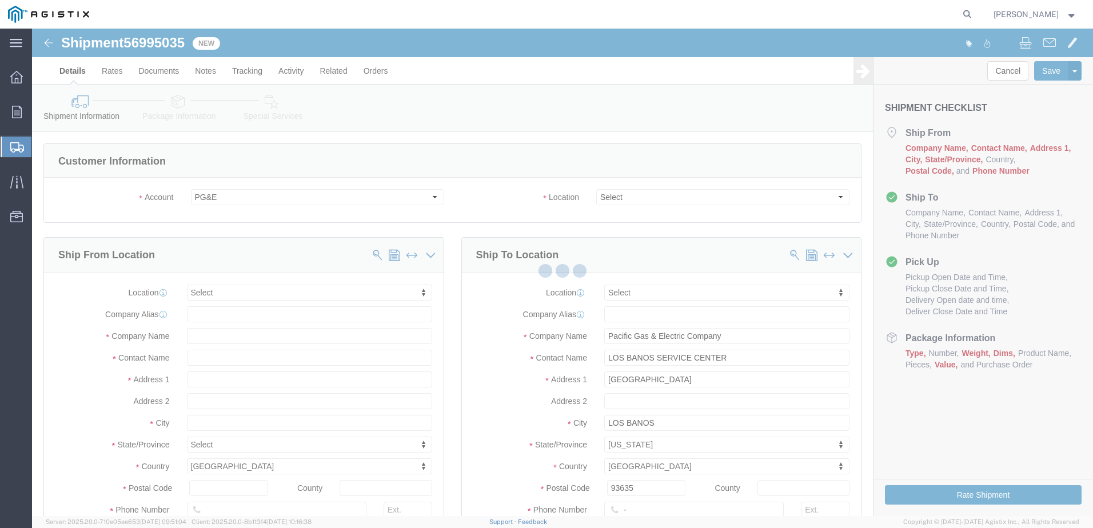
select select
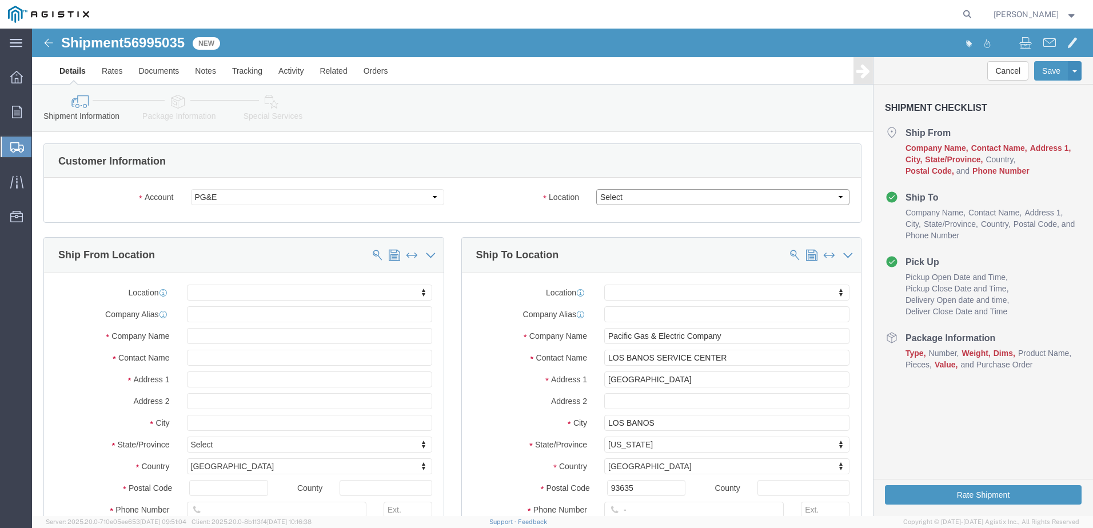
click select "Select All Others [GEOGRAPHIC_DATA] [GEOGRAPHIC_DATA] [GEOGRAPHIC_DATA] [GEOGRA…"
select select "23082"
click select "Select All Others [GEOGRAPHIC_DATA] [GEOGRAPHIC_DATA] [GEOGRAPHIC_DATA] [GEOGRA…"
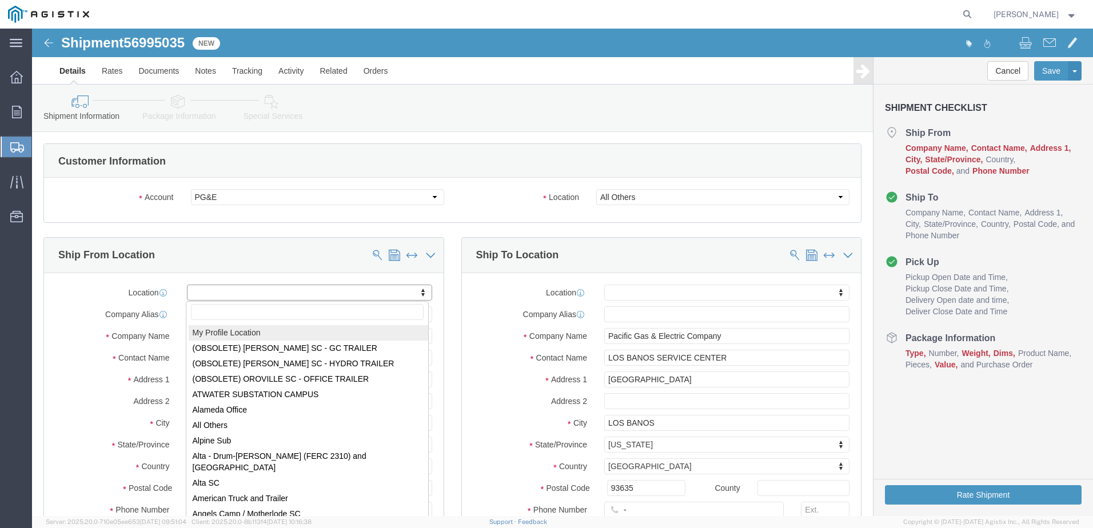
select select "MYPROFILE"
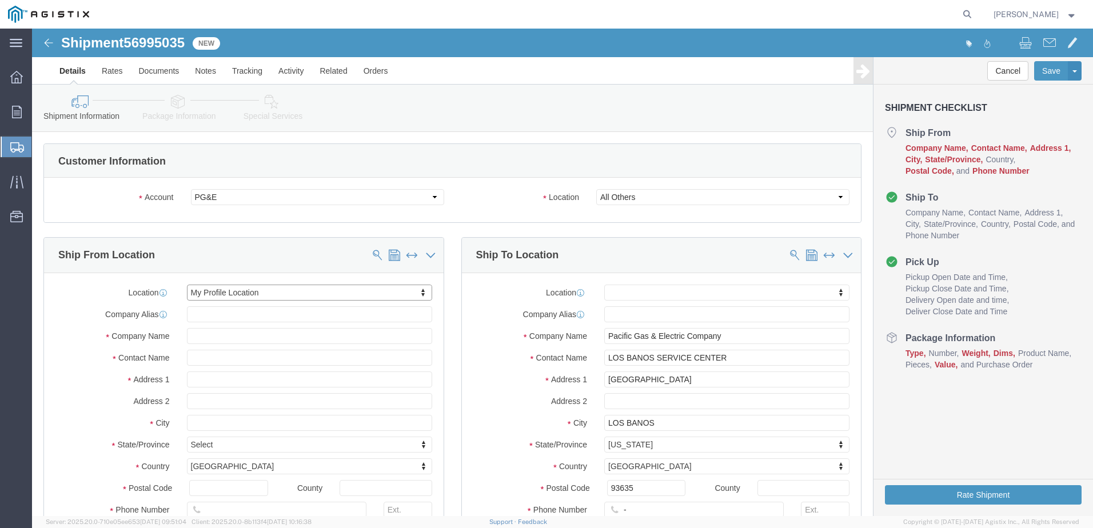
select select "CA"
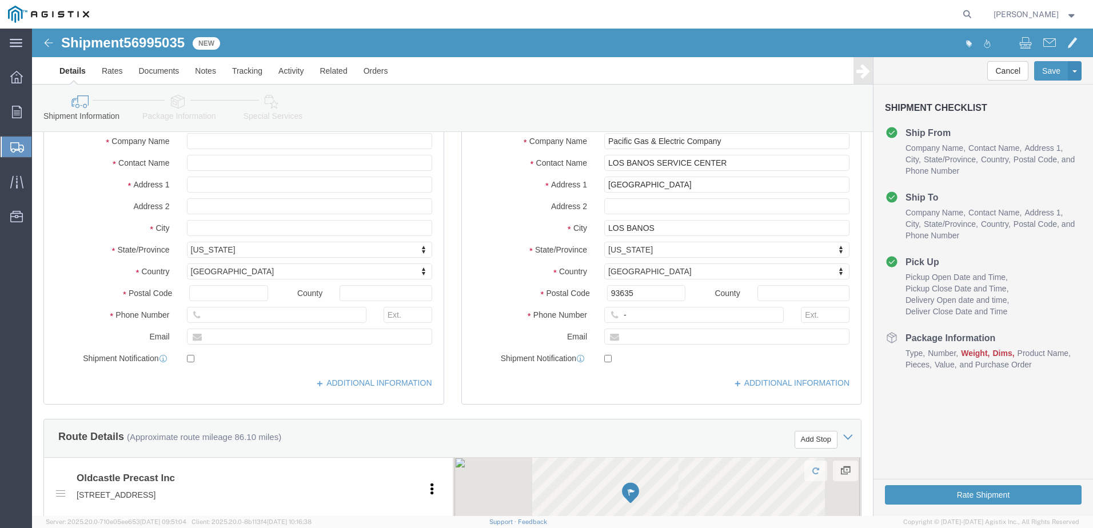
scroll to position [229, 0]
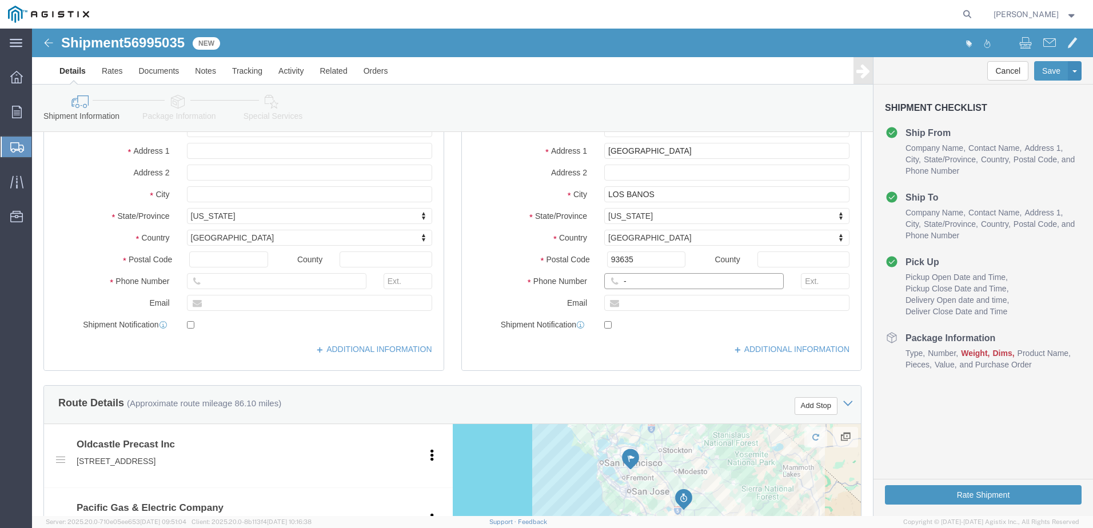
click input "-"
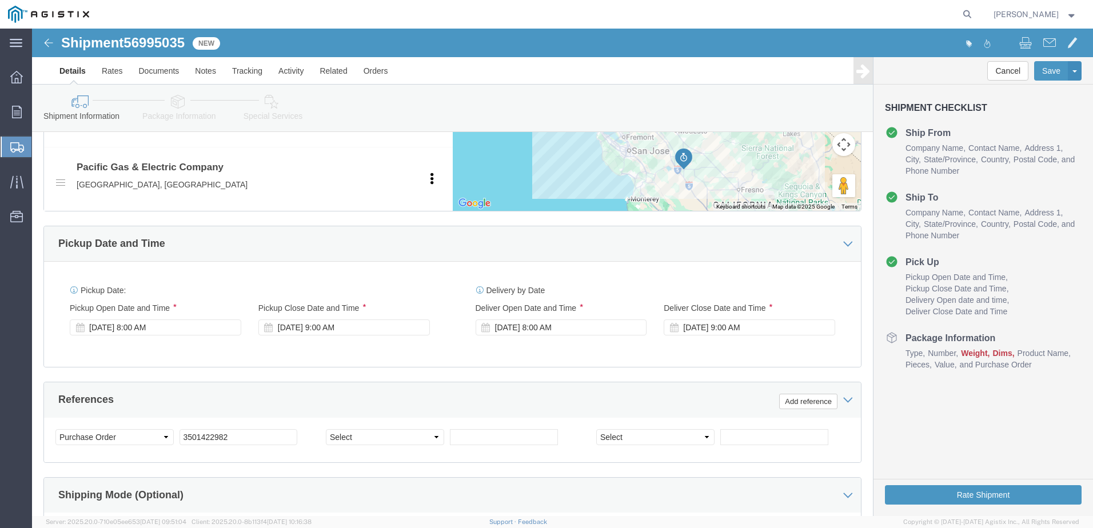
scroll to position [572, 0]
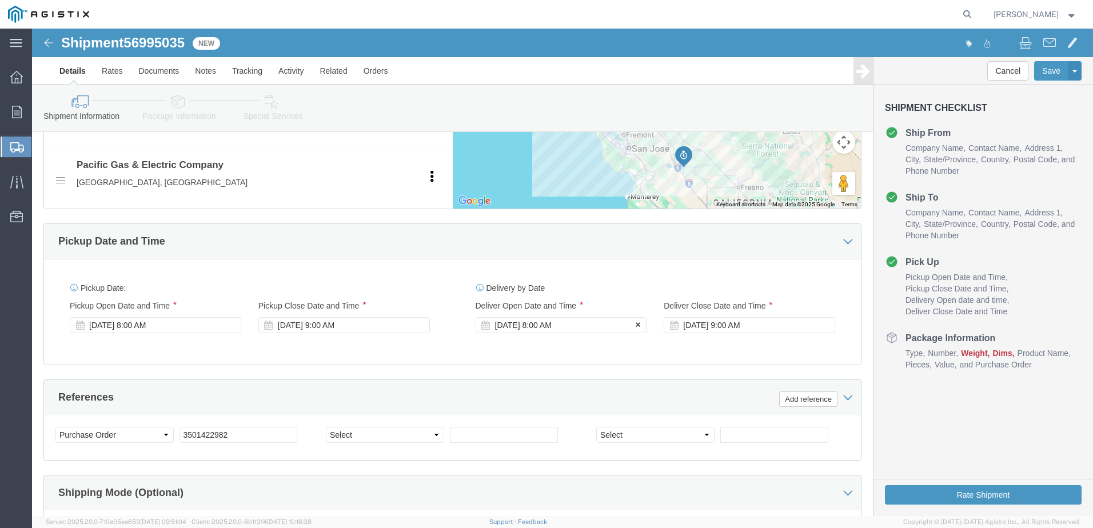
type input "4082424912"
click div "[DATE] 8:00 AM"
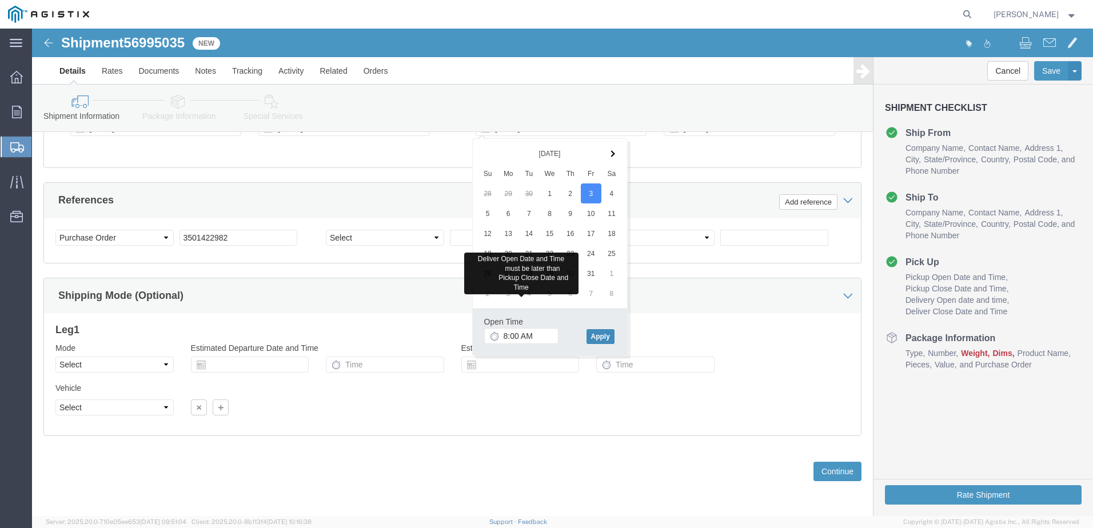
click button "Apply"
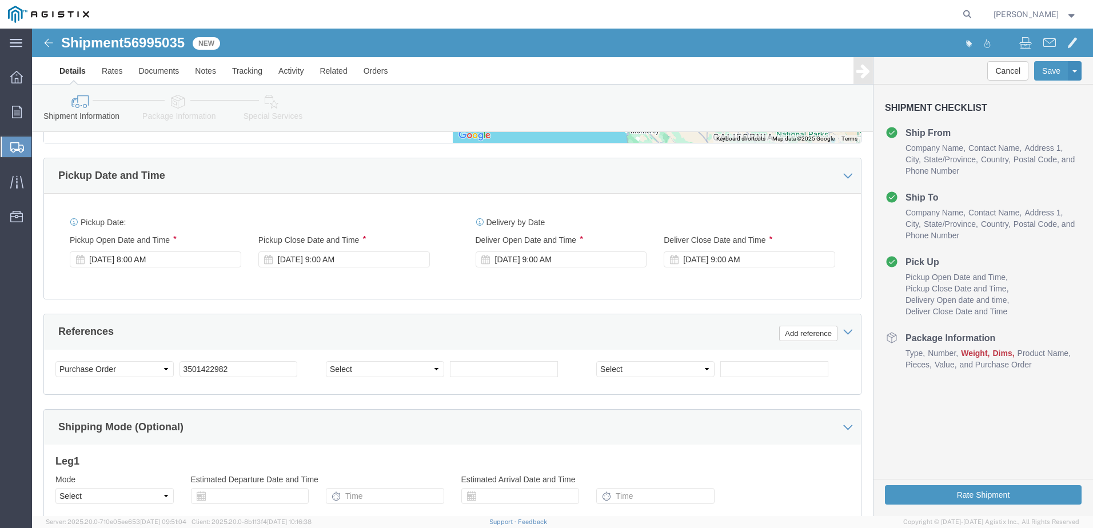
scroll to position [598, 0]
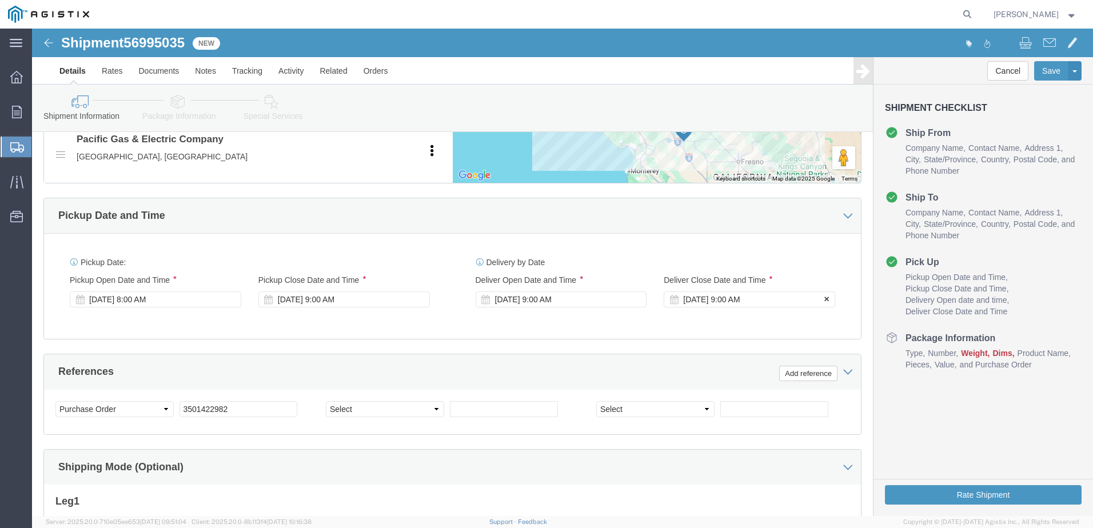
click div "[DATE] 9:00 AM"
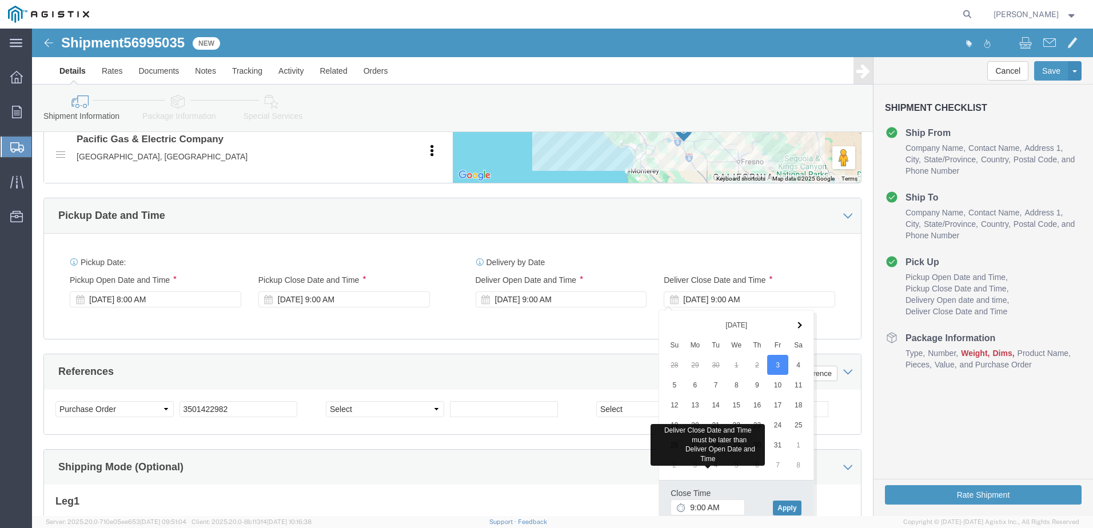
click button "Apply"
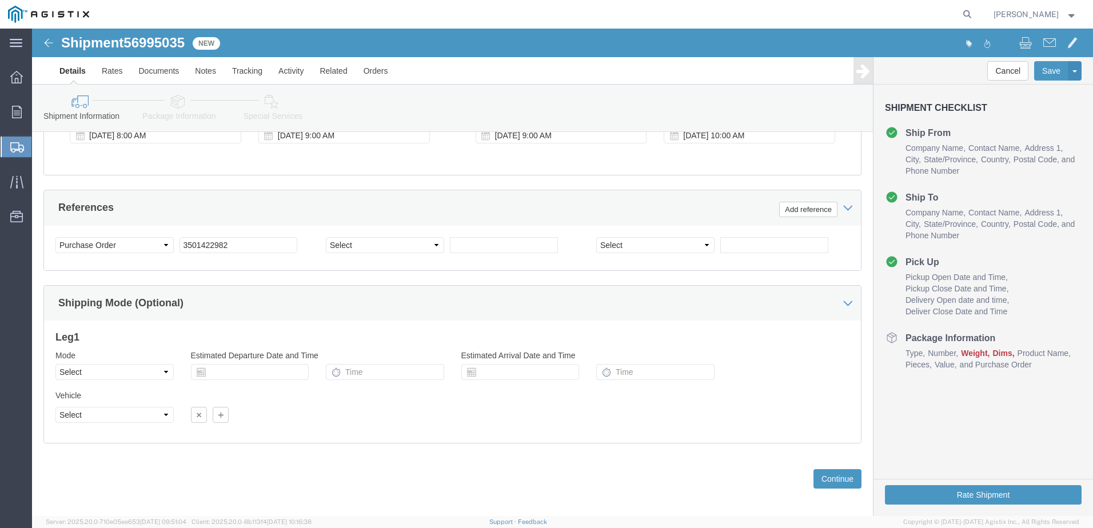
scroll to position [769, 0]
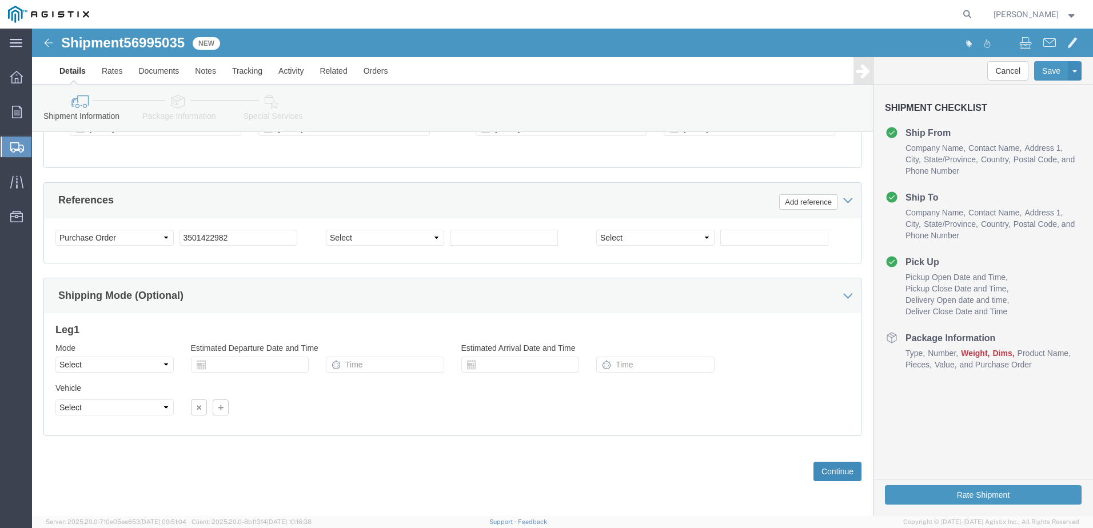
click button "Continue"
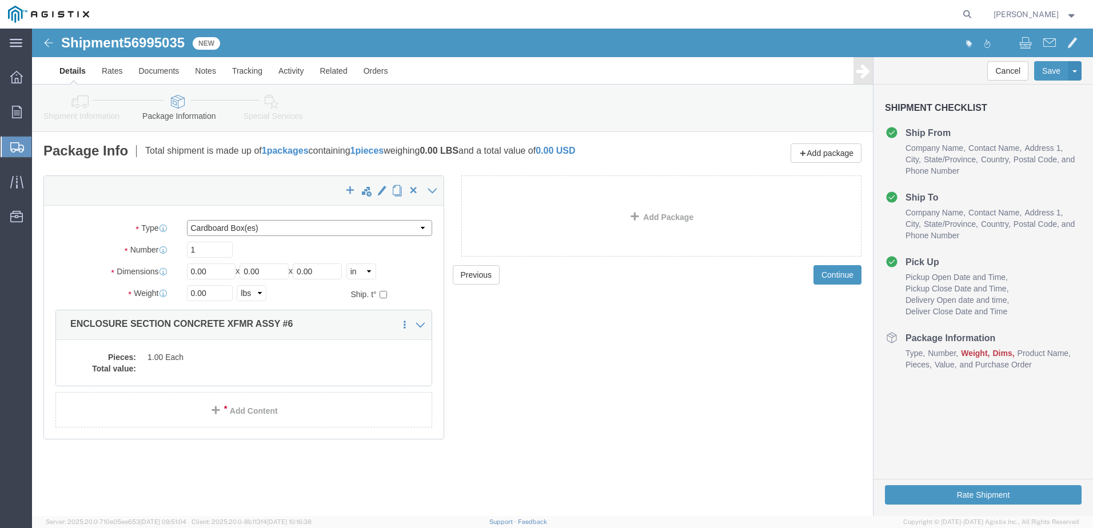
click select "Select Bulk Bundle(s) Cardboard Box(es) Carton(s) Crate(s) Drum(s) (Fiberboard)…"
select select "YRPK"
click select "Select Bulk Bundle(s) Cardboard Box(es) Carton(s) Crate(s) Drum(s) (Fiberboard)…"
click input "0.00"
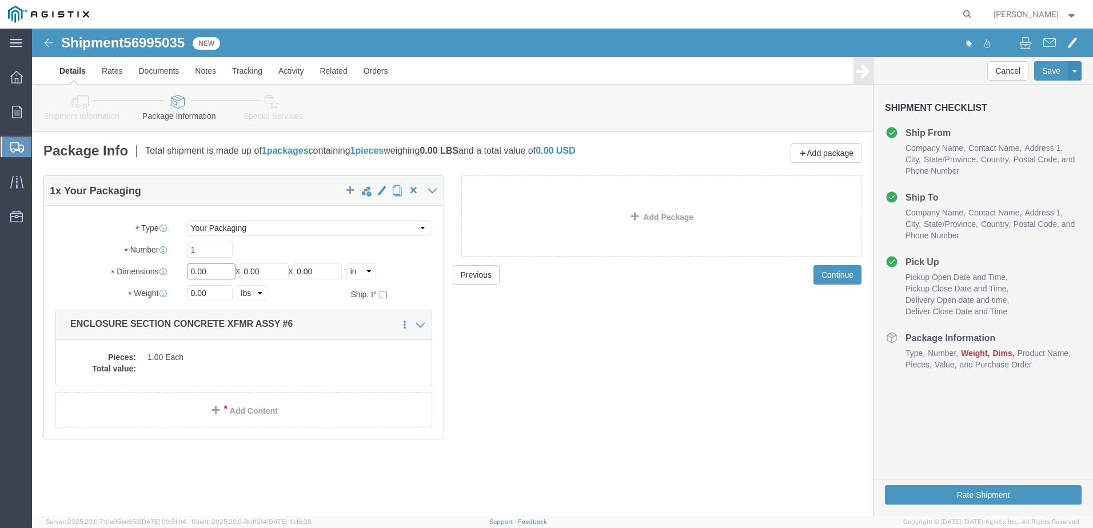
click input "0.00"
type input "78"
type input "48"
type input "6"
click input "0.00"
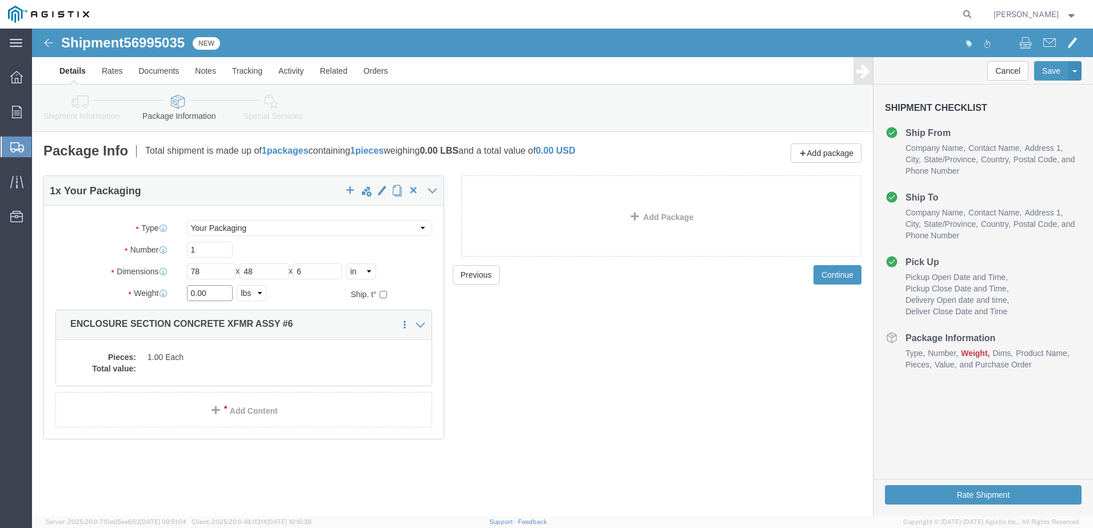
click input "0.00"
type input "11161"
click dd
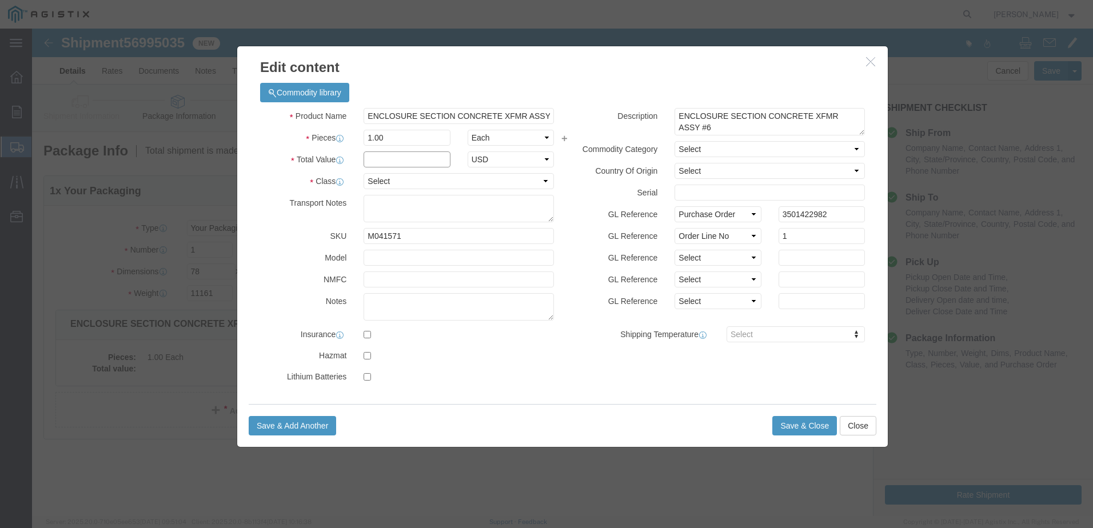
click input "text"
type input "1"
click select "Select 50 55 60 65 70 85 92.5 100 125 175 250 300 400"
select select "55"
click select "Select 50 55 60 65 70 85 92.5 100 125 175 250 300 400"
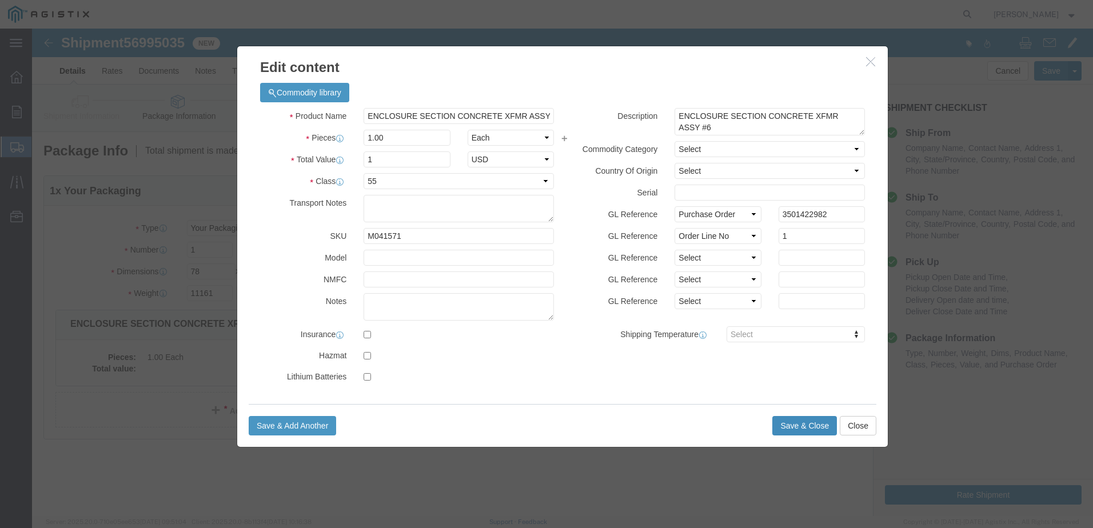
click button "Save & Close"
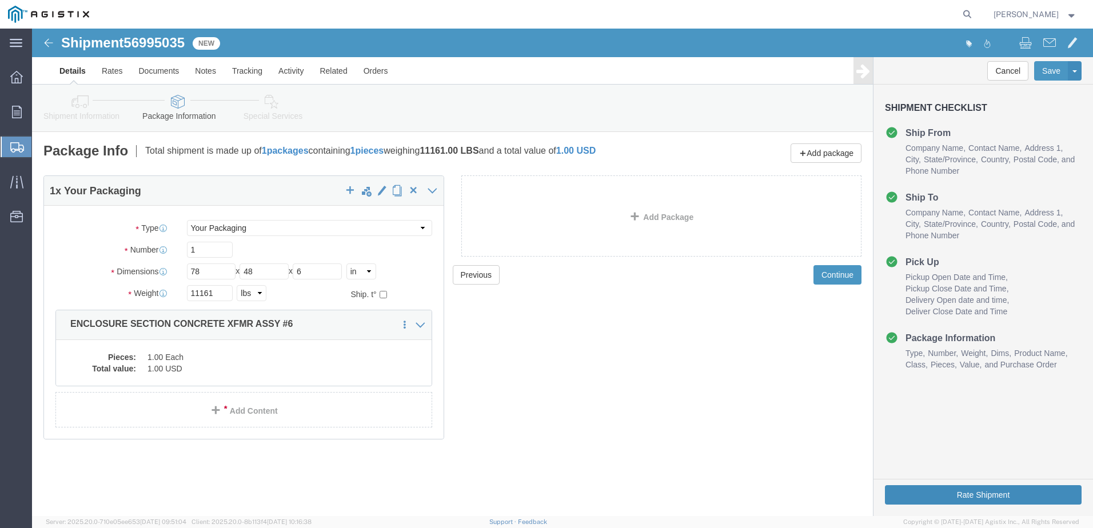
click button "Rate Shipment"
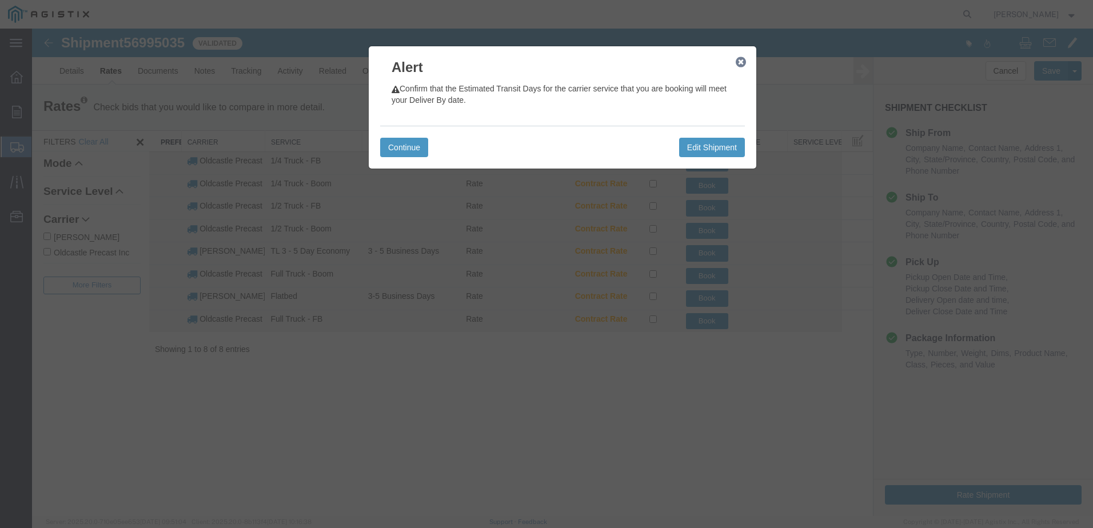
click at [742, 65] on icon "button" at bounding box center [741, 62] width 10 height 9
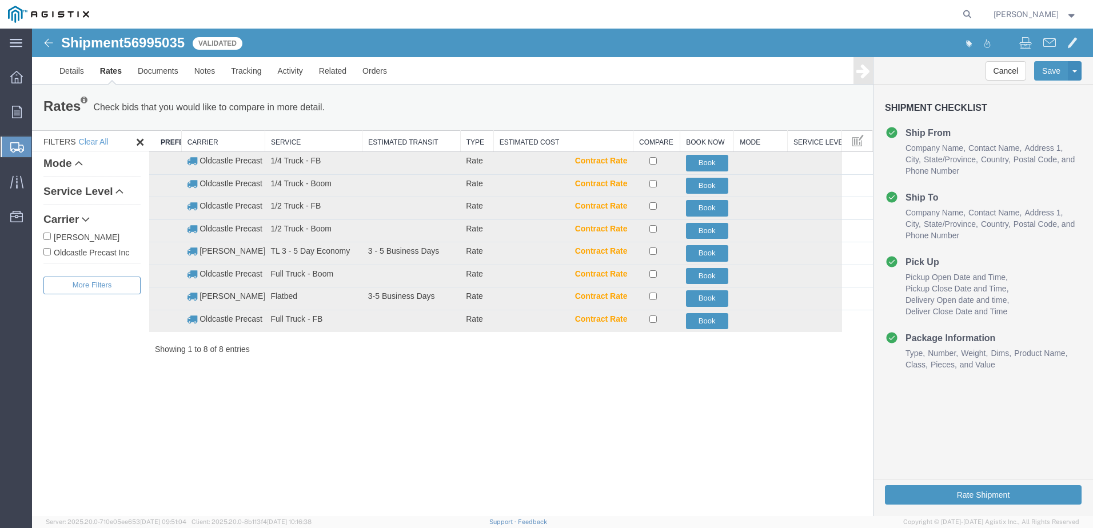
click at [47, 252] on input "Oldcastle Precast Inc" at bounding box center [46, 251] width 7 height 7
checkbox input "true"
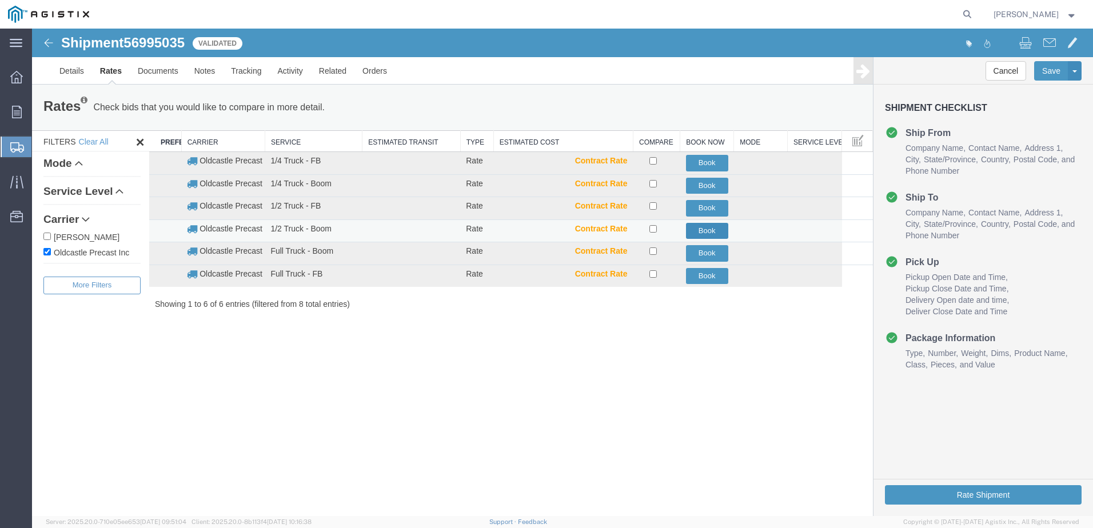
click at [710, 232] on button "Book" at bounding box center [707, 231] width 42 height 17
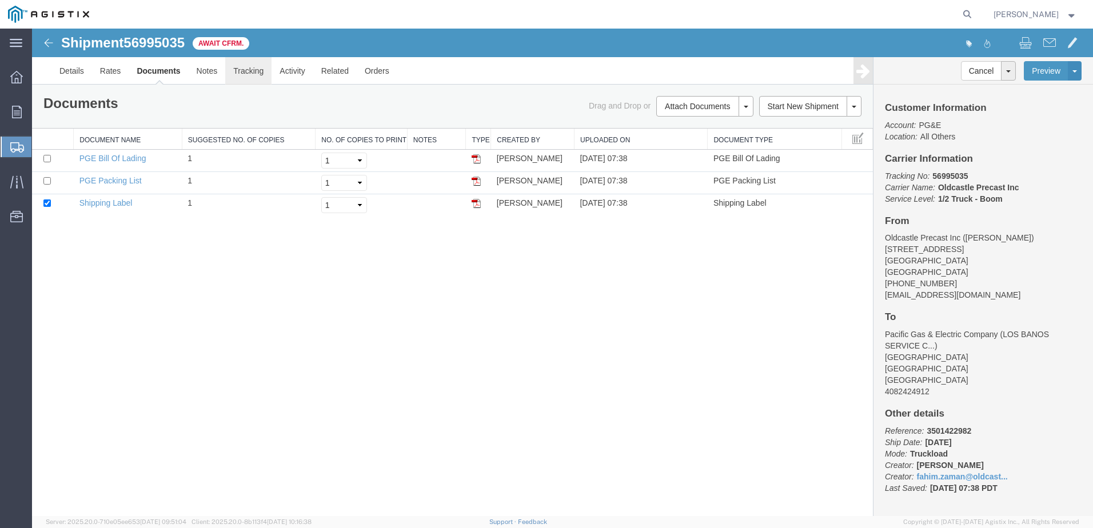
click at [260, 71] on link "Tracking" at bounding box center [248, 70] width 46 height 27
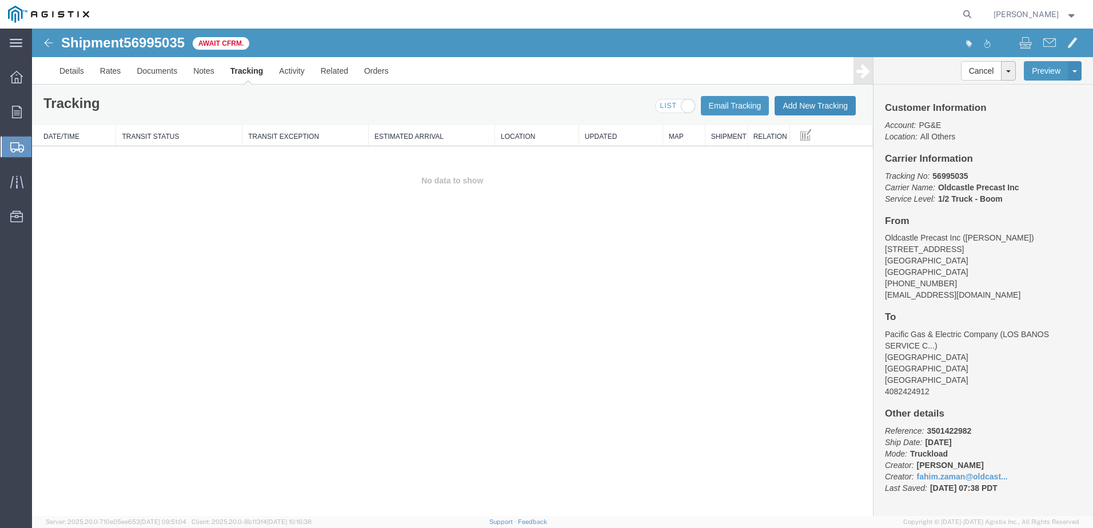
click at [802, 106] on button "Add New Tracking" at bounding box center [815, 105] width 81 height 19
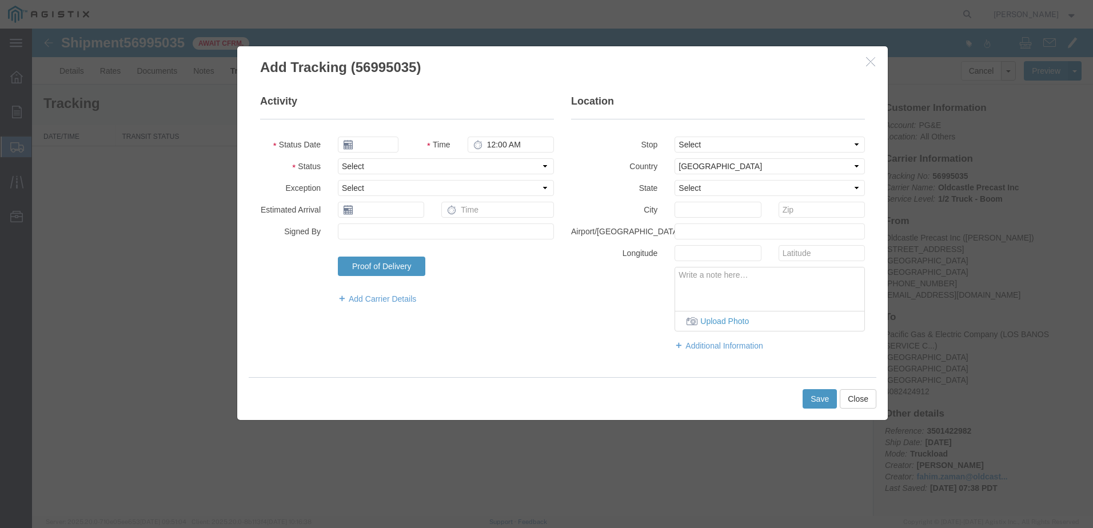
type input "[DATE]"
type input "8:00 AM"
click at [384, 166] on select "Select Arrival Notice Available Arrival Notice Imported Arrive at Delivery Loca…" at bounding box center [446, 166] width 216 height 16
select select "DELIVRED"
click at [338, 158] on select "Select Arrival Notice Available Arrival Notice Imported Arrive at Delivery Loca…" at bounding box center [446, 166] width 216 height 16
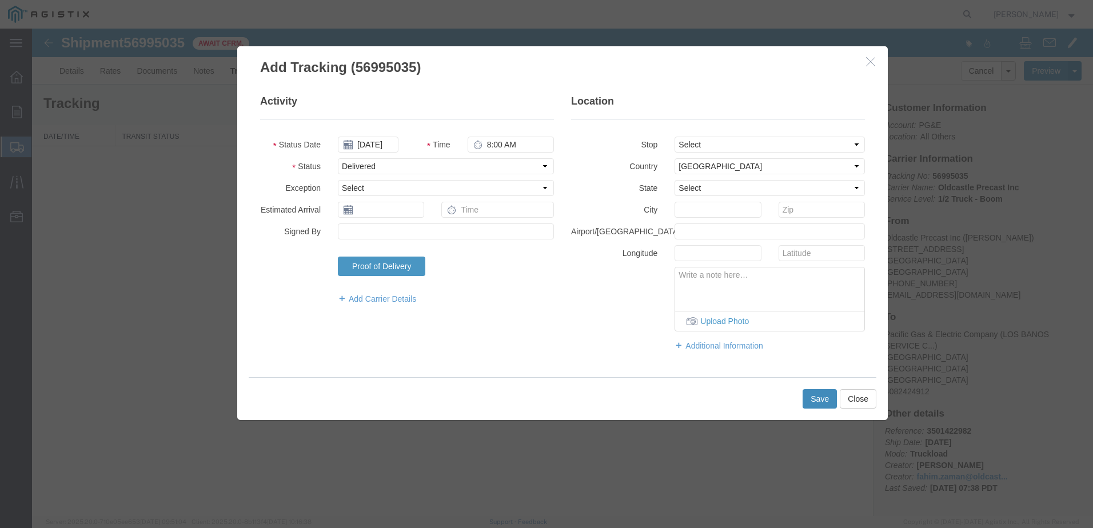
click at [821, 400] on button "Save" at bounding box center [820, 398] width 34 height 19
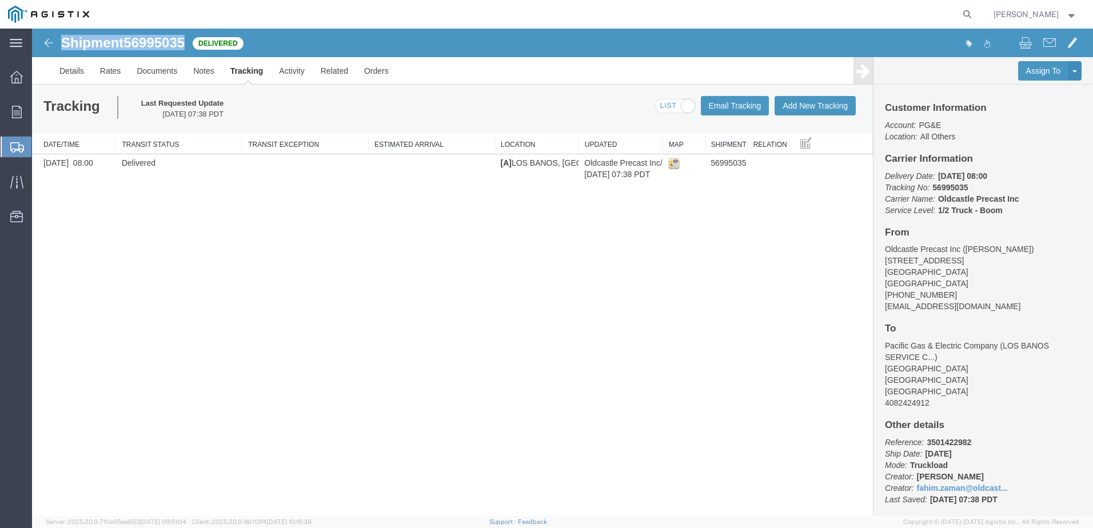
drag, startPoint x: 185, startPoint y: 43, endPoint x: 59, endPoint y: 43, distance: 125.8
click at [59, 43] on div "Shipment 56995035 1 of 1 Delivered" at bounding box center [298, 46] width 530 height 22
copy h1 "Shipment 56995035"
click at [25, 105] on div at bounding box center [17, 112] width 32 height 23
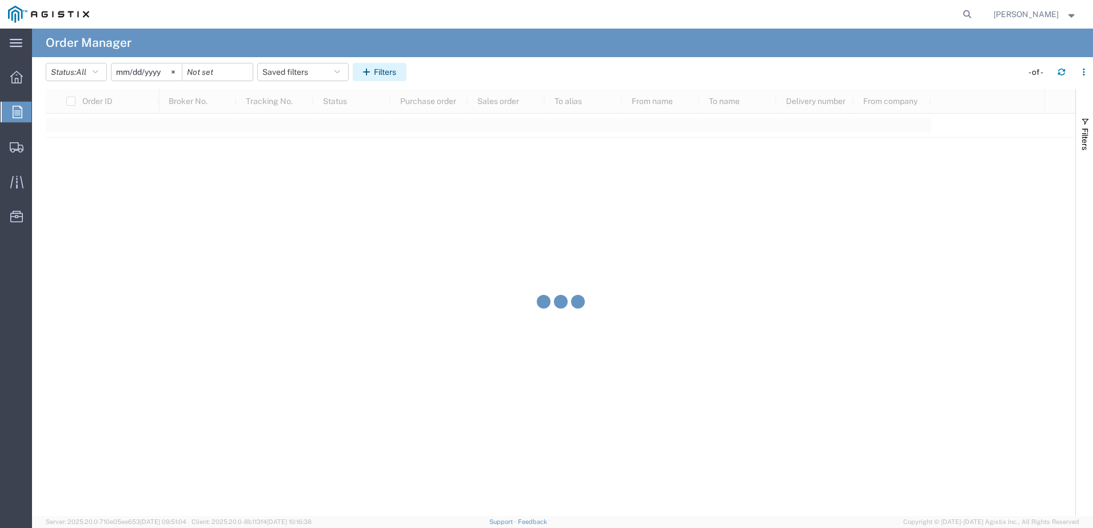
click at [369, 73] on icon "button" at bounding box center [368, 72] width 11 height 8
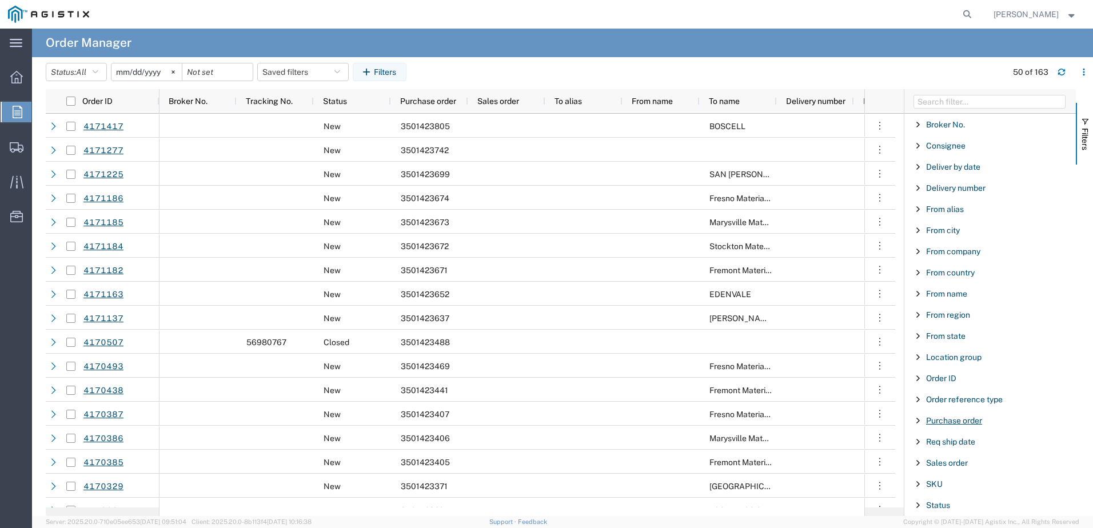
click at [956, 425] on span "Purchase order" at bounding box center [954, 420] width 56 height 9
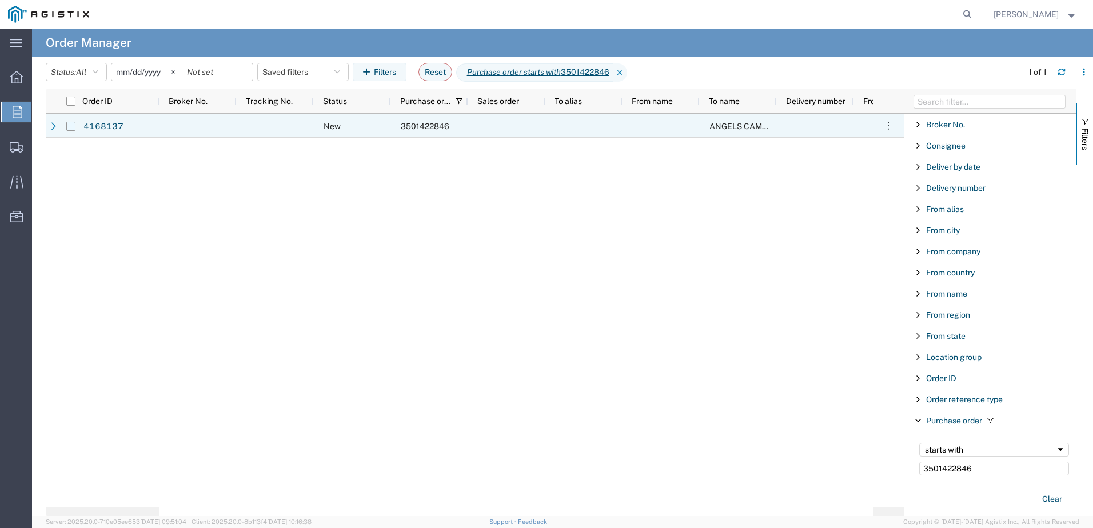
type input "3501422846"
click at [70, 128] on input "Press Space to toggle row selection (unchecked)" at bounding box center [70, 126] width 9 height 9
checkbox input "true"
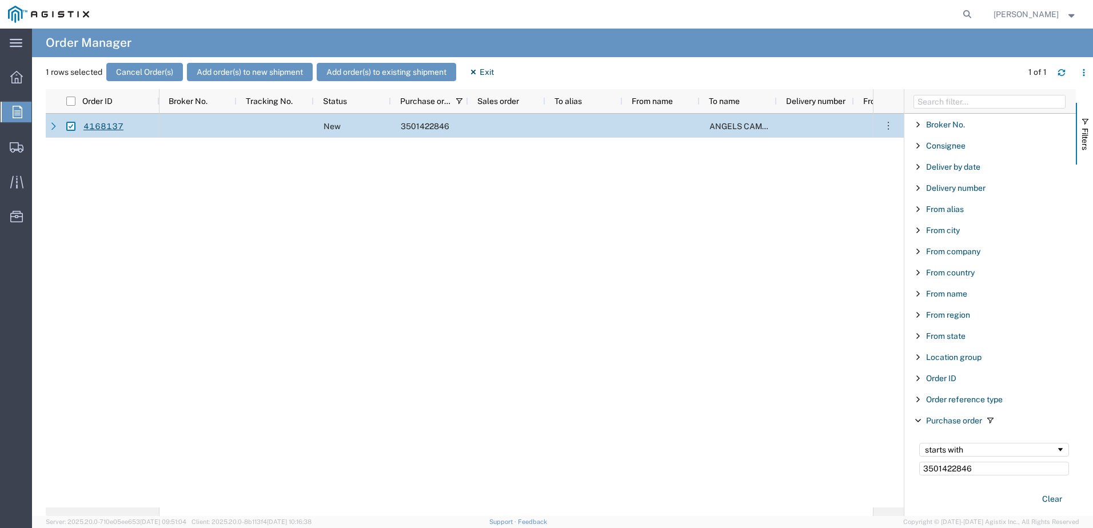
click at [237, 62] on header "1 rows selected Cancel Order(s) Add order(s) to new shipment Add order(s) to ex…" at bounding box center [570, 73] width 1048 height 32
click at [238, 71] on button "Add order(s) to new shipment" at bounding box center [250, 72] width 126 height 18
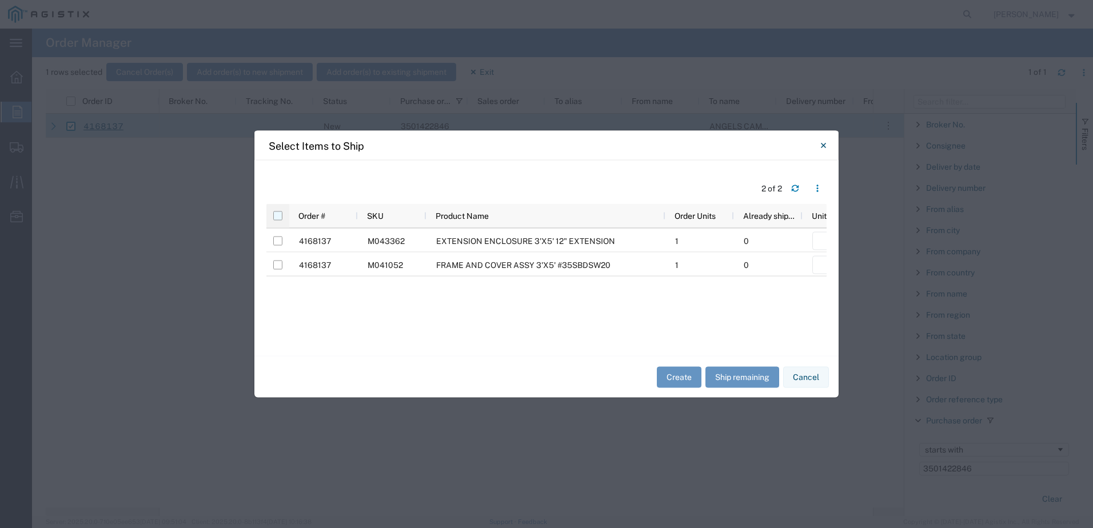
click at [277, 216] on input "checkbox" at bounding box center [277, 216] width 9 height 9
checkbox input "true"
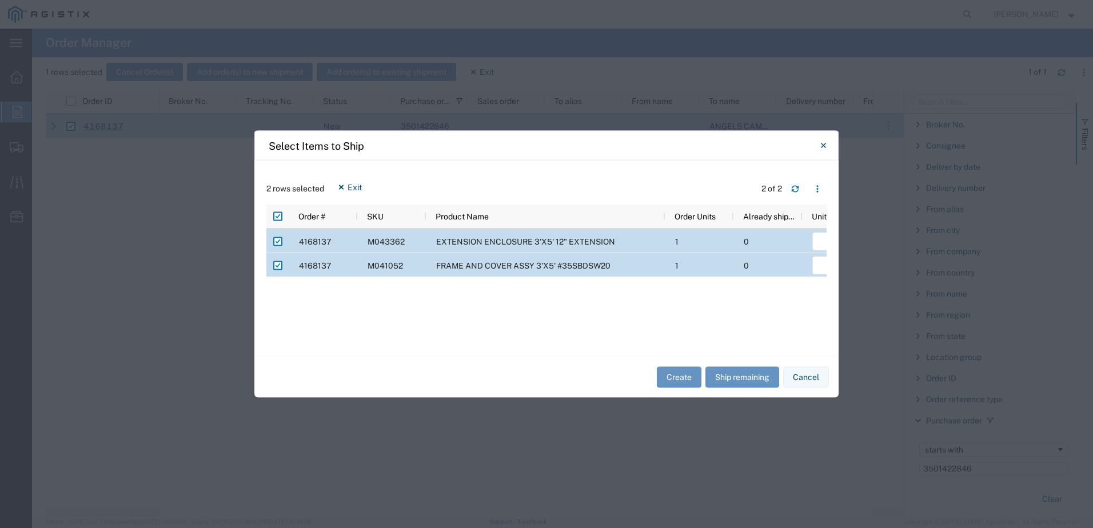
scroll to position [0, 182]
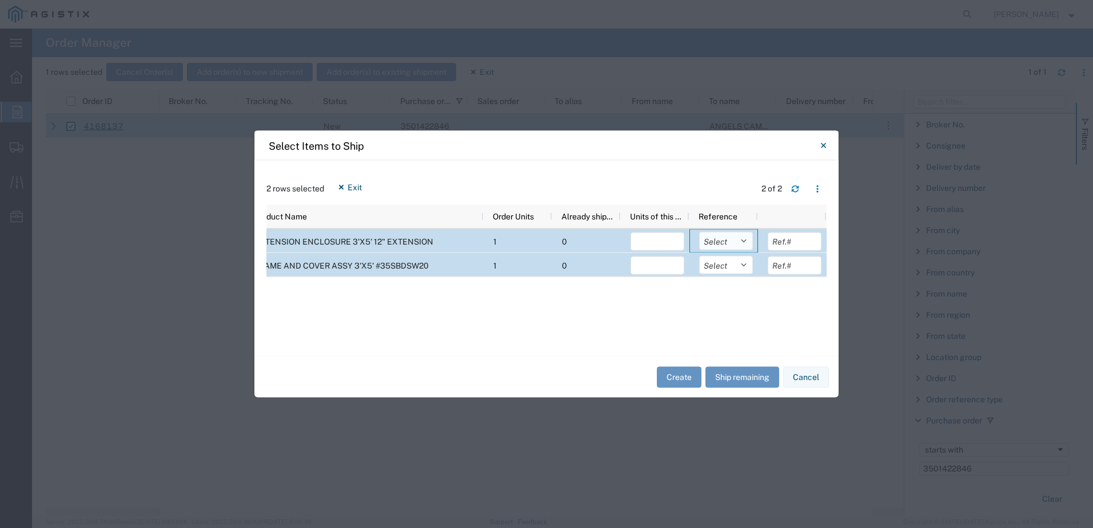
click at [730, 245] on select "Select Purchase Order Delivery Number" at bounding box center [726, 241] width 54 height 18
select select "PURCHORD"
click at [699, 232] on select "Select Purchase Order Delivery Number" at bounding box center [726, 241] width 54 height 18
click at [724, 275] on div "Select Purchase Order Delivery Number" at bounding box center [726, 266] width 54 height 24
click at [725, 270] on select "Select Purchase Order Delivery Number" at bounding box center [726, 265] width 54 height 18
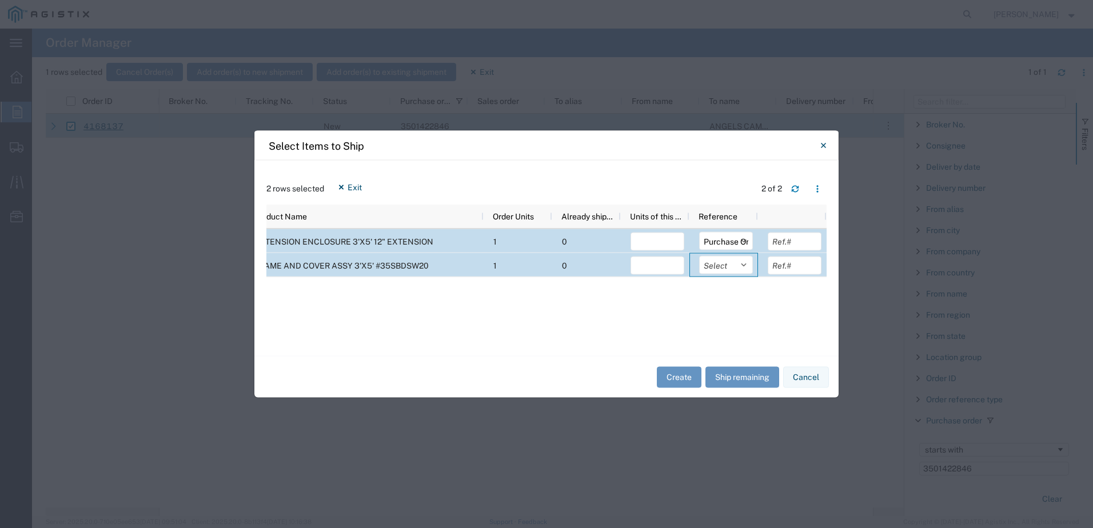
select select "PURCHORD"
click at [699, 256] on select "Select Purchase Order Delivery Number" at bounding box center [726, 265] width 54 height 18
click at [738, 376] on button "Ship remaining" at bounding box center [743, 377] width 74 height 21
type input "1"
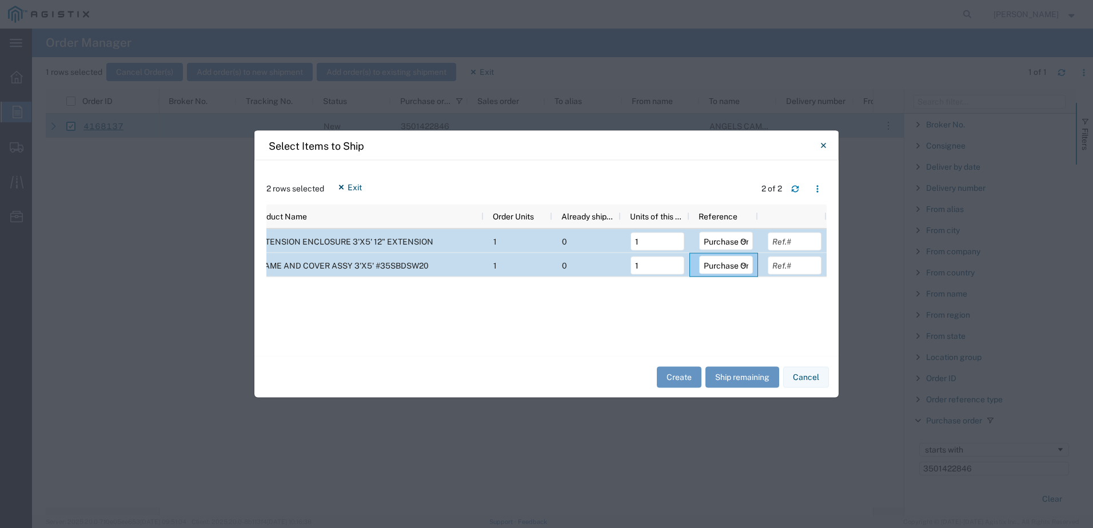
click at [702, 375] on div "Create Ship remaining Cancel" at bounding box center [546, 377] width 584 height 42
click at [688, 375] on button "Create" at bounding box center [679, 377] width 45 height 21
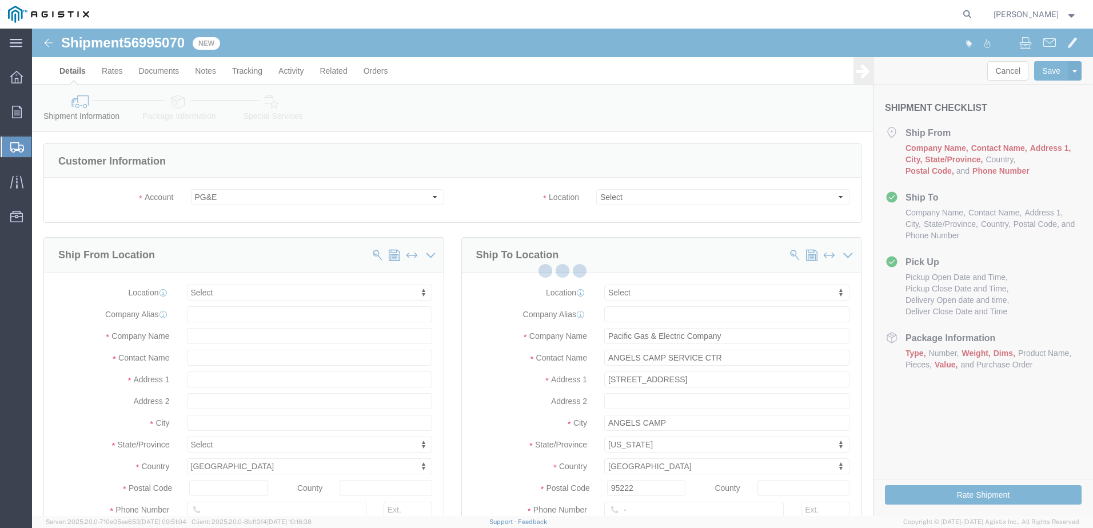
select select
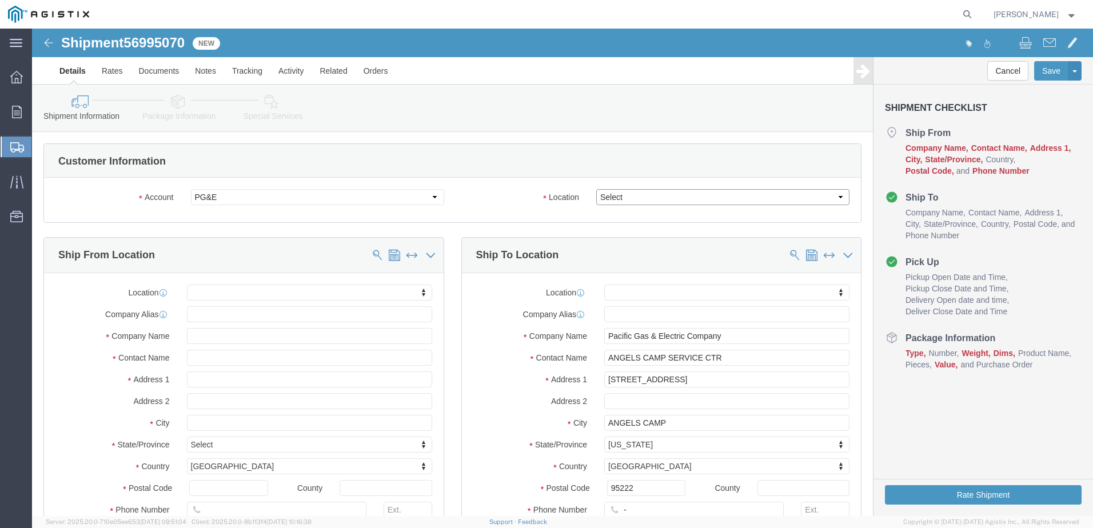
drag, startPoint x: 795, startPoint y: 203, endPoint x: 763, endPoint y: 174, distance: 42.9
click select "Select All Others [GEOGRAPHIC_DATA] [GEOGRAPHIC_DATA] [GEOGRAPHIC_DATA] [GEOGRA…"
select select "23082"
click select "Select All Others [GEOGRAPHIC_DATA] [GEOGRAPHIC_DATA] [GEOGRAPHIC_DATA] [GEOGRA…"
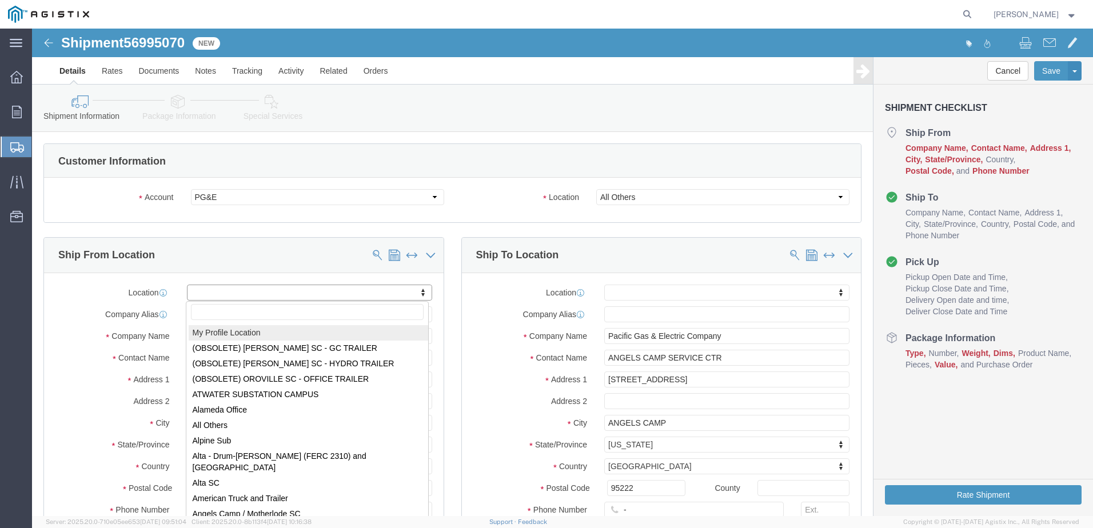
select select "MYPROFILE"
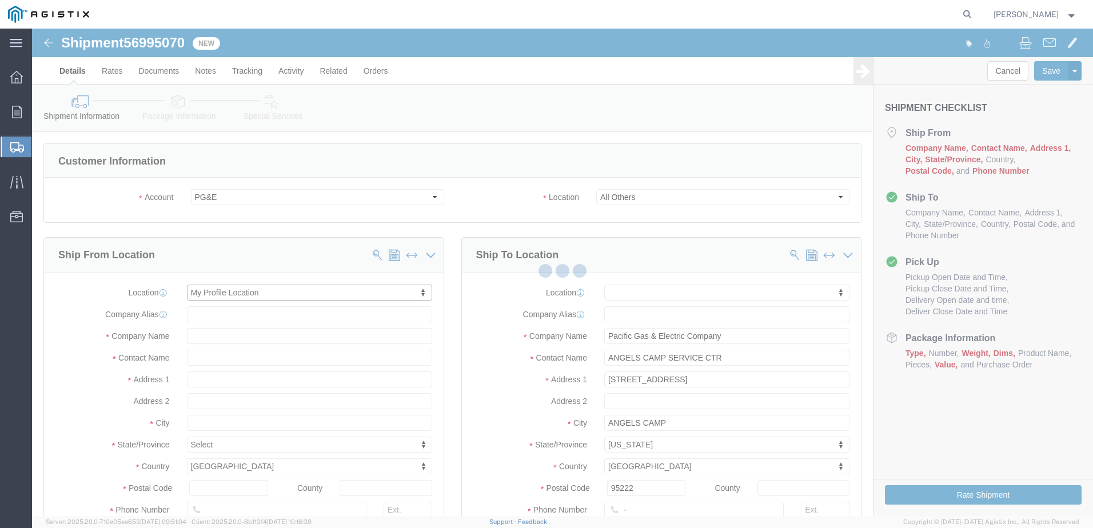
select select "CA"
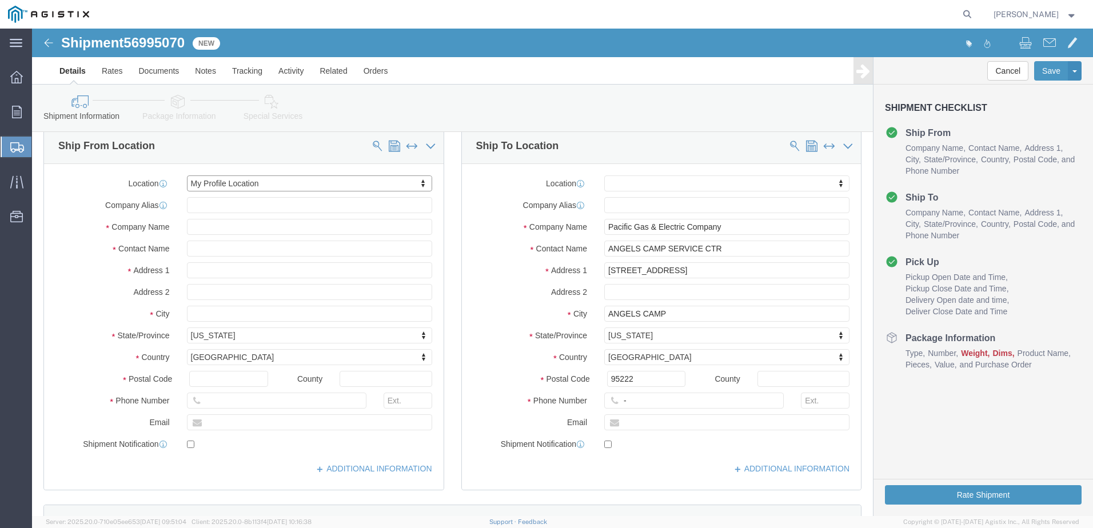
scroll to position [229, 0]
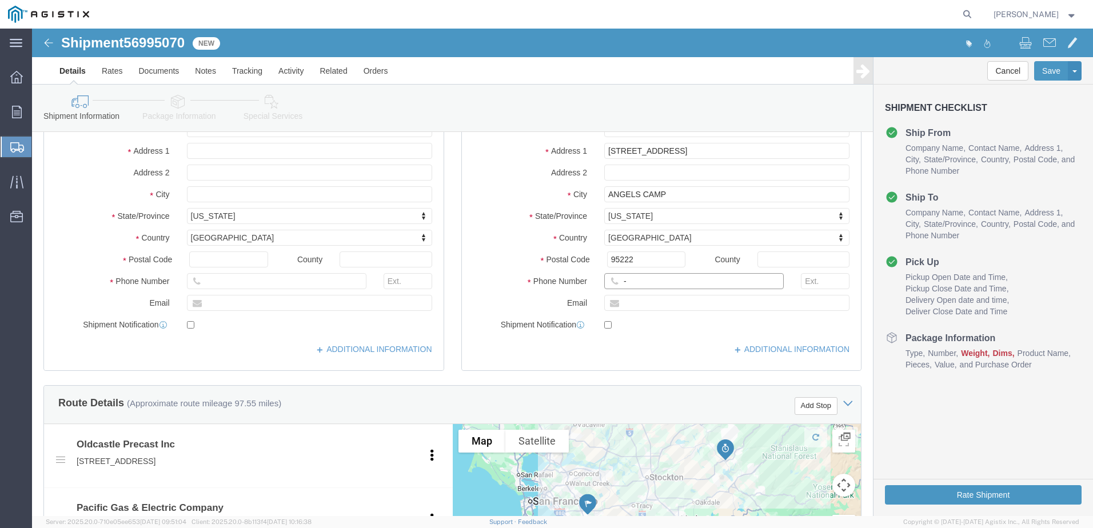
click input "-"
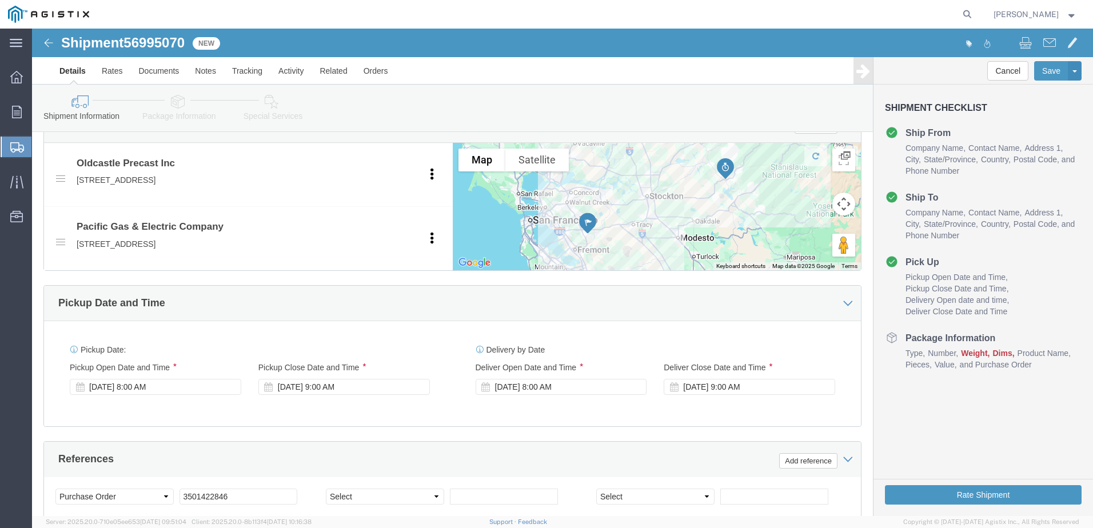
scroll to position [515, 0]
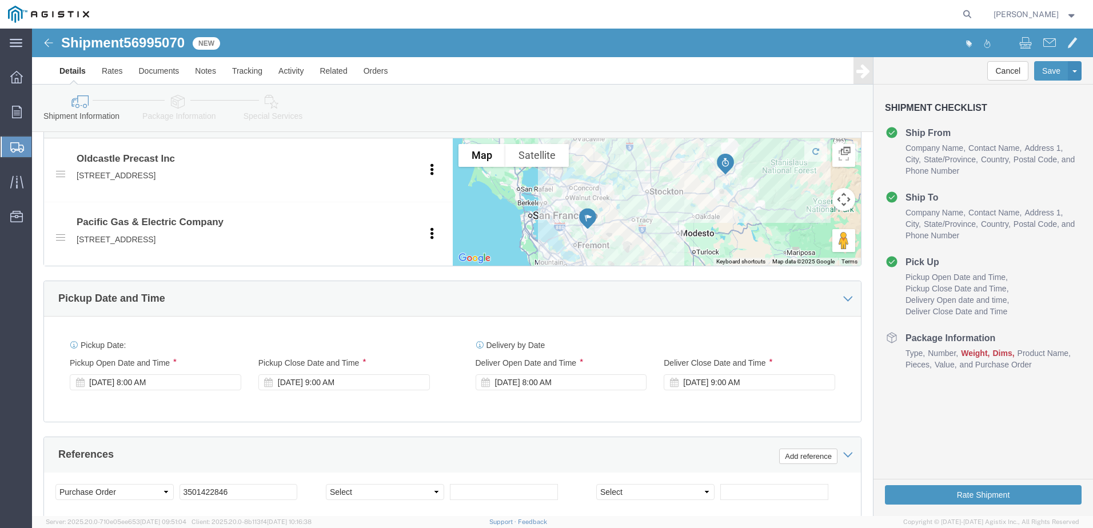
type input "4082424912"
click div "Delivery Start Date Delivery Start Time Deliver Open Date and Time [DATE] 8:00 …"
click div "[DATE] 8:00 AM"
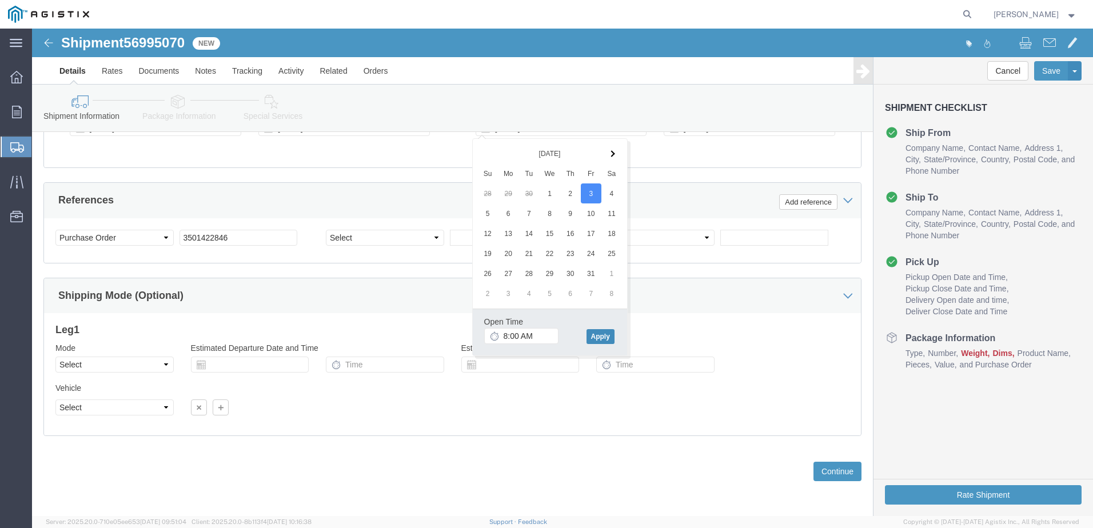
click button "Apply"
click button "Continue"
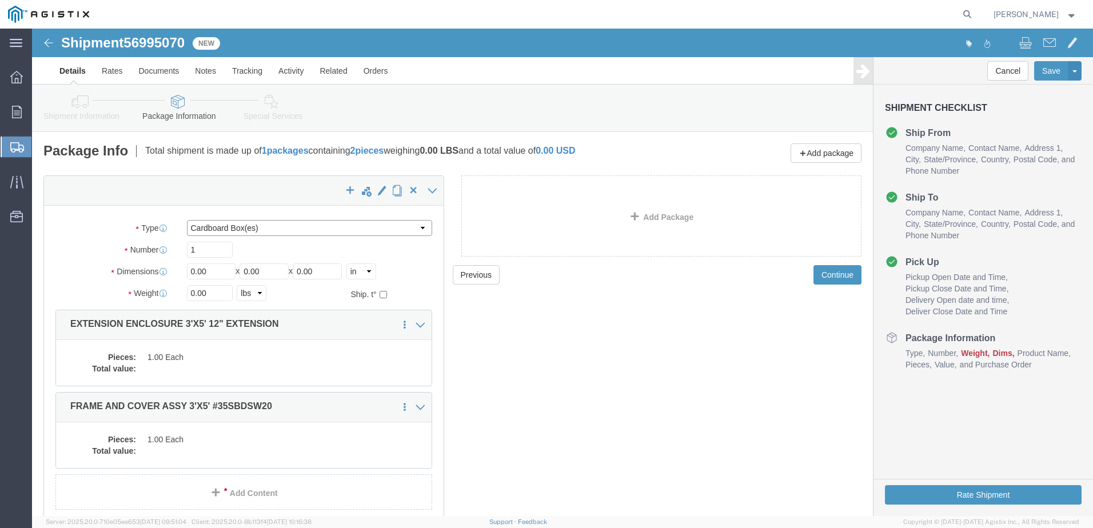
click select "Select Bulk Bundle(s) Cardboard Box(es) Carton(s) Crate(s) Drum(s) (Fiberboard)…"
select select "YRPK"
click select "Select Bulk Bundle(s) Cardboard Box(es) Carton(s) Crate(s) Drum(s) (Fiberboard)…"
click input "0.00"
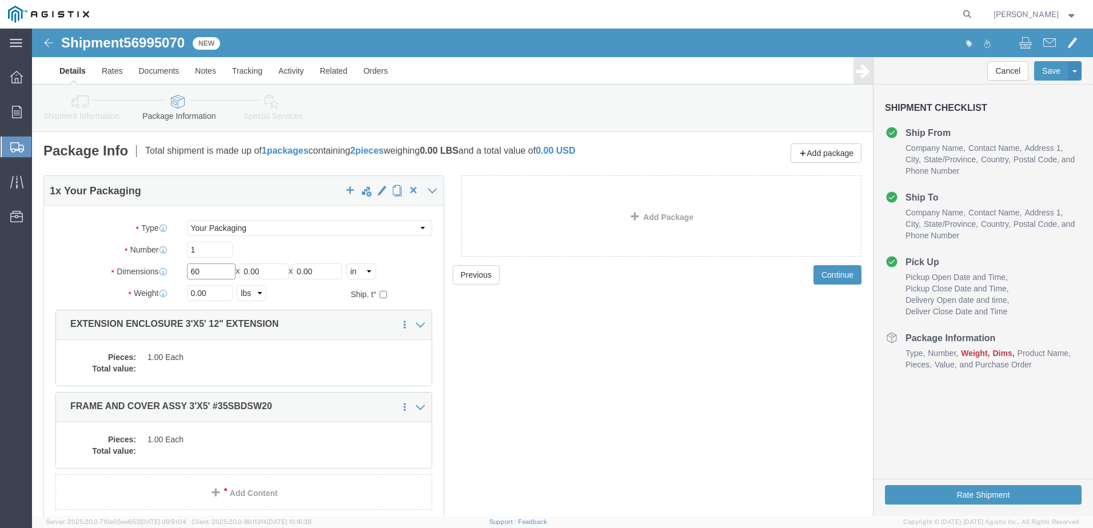
type input "60"
type input "36"
type input "12"
click input "0.00"
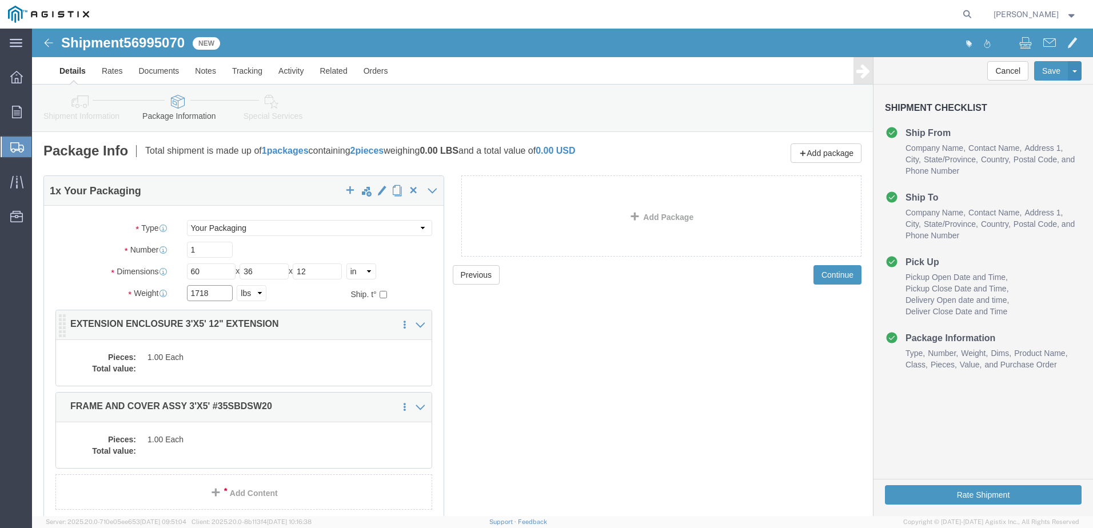
type input "1718"
click dd "1.00 Each"
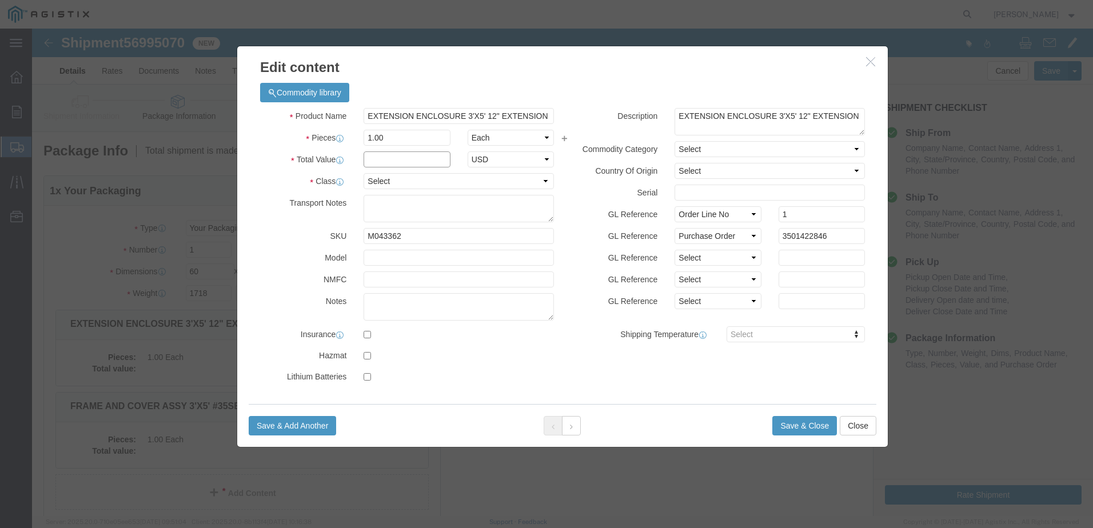
click input "text"
type input "1"
click select "Select 50 55 60 65 70 85 92.5 100 125 175 250 300 400"
select select "55"
click select "Select 50 55 60 65 70 85 92.5 100 125 175 250 300 400"
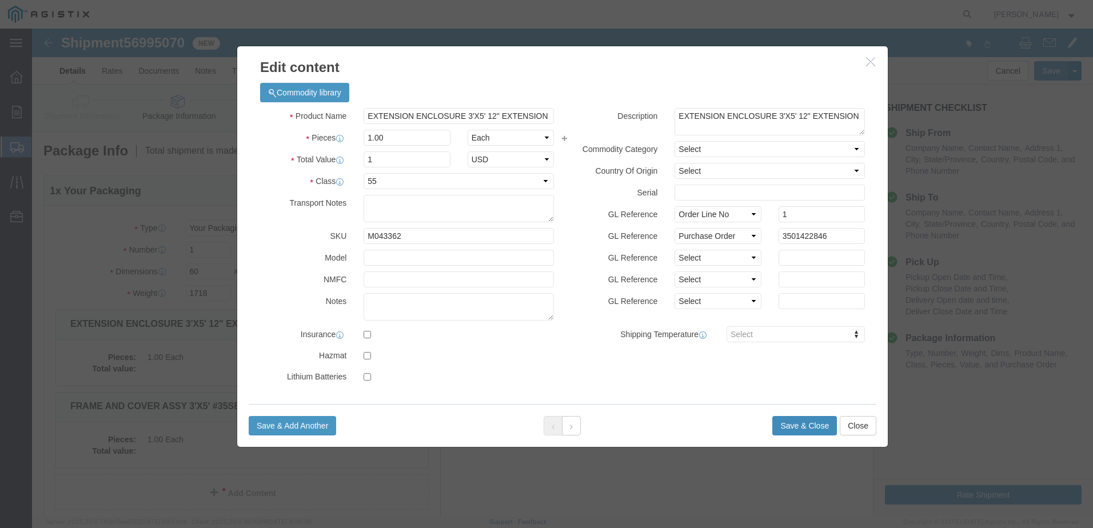
click button "Save & Close"
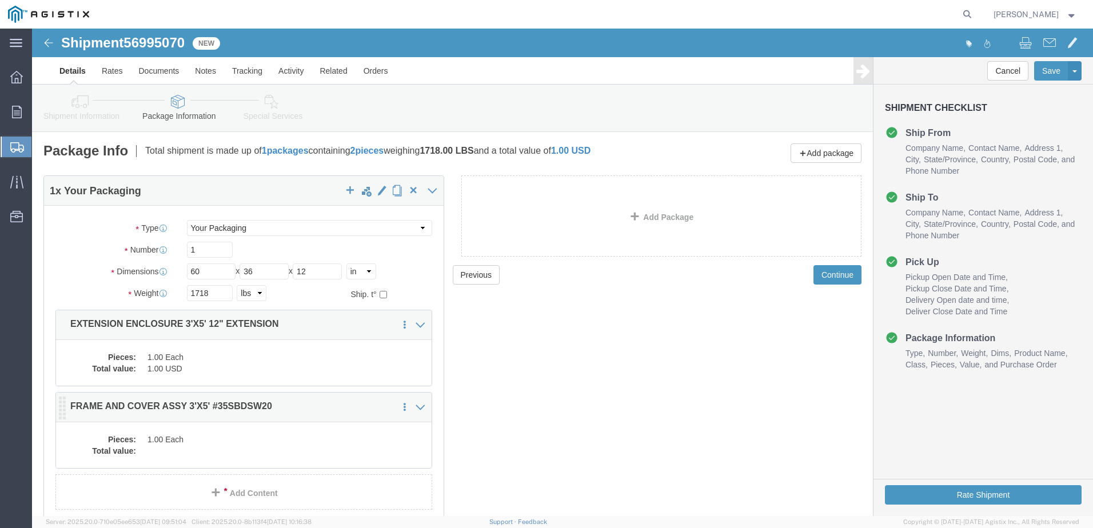
click dd "1.00 Each"
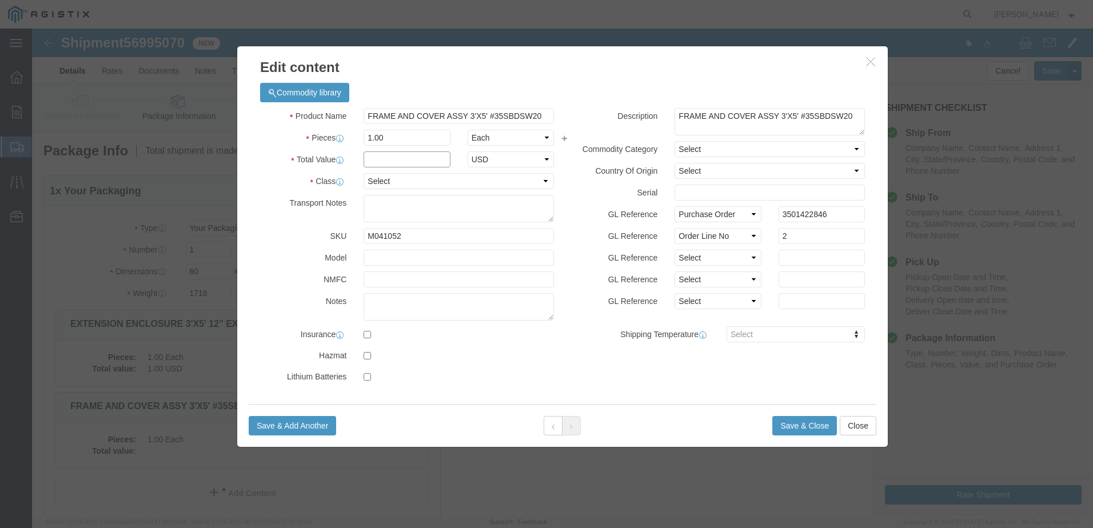
click input "text"
type input "1.00"
click select "Select 50 55 60 65 70 85 92.5 100 125 175 250 300 400"
select select "55"
click select "Select 50 55 60 65 70 85 92.5 100 125 175 250 300 400"
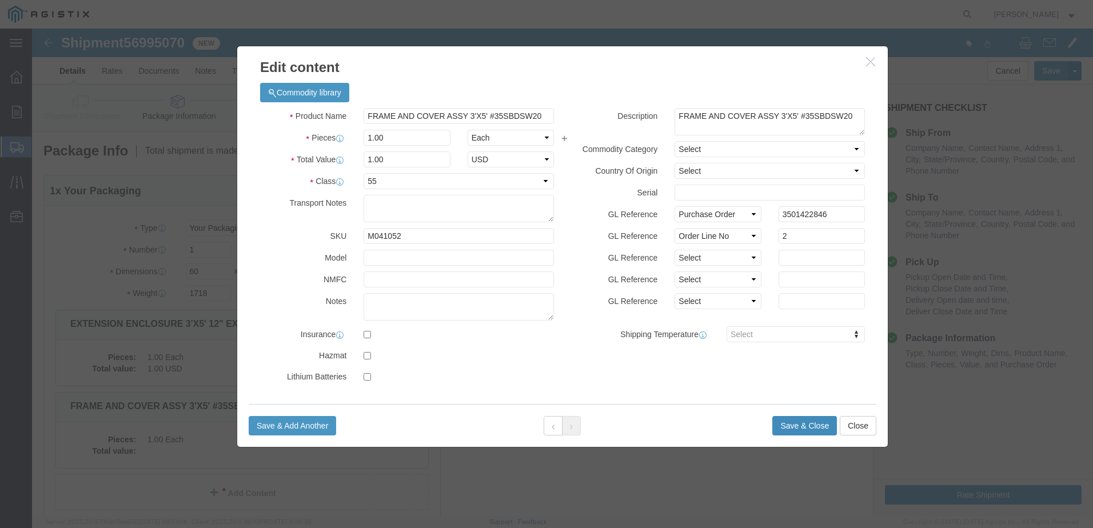
click button "Save & Close"
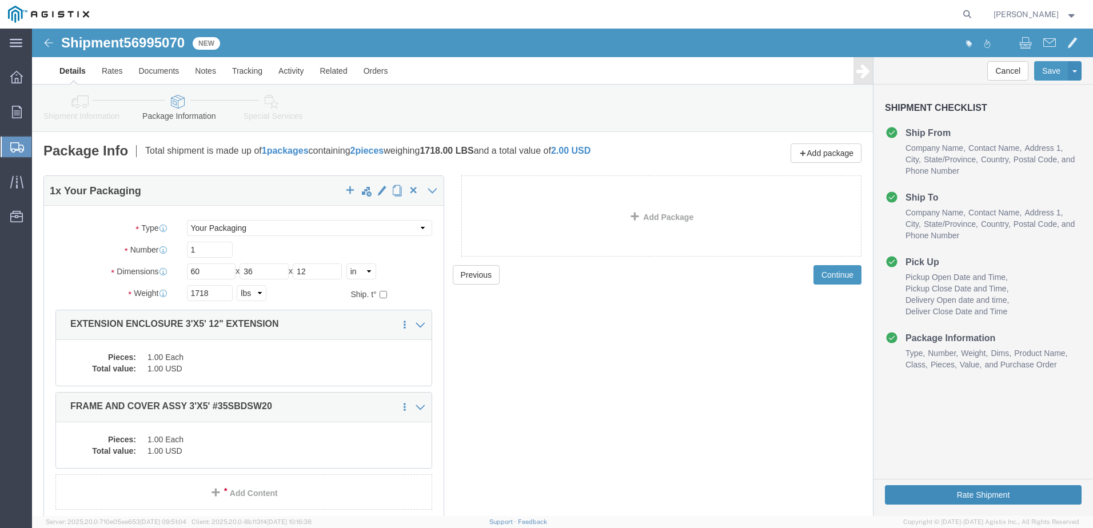
click button "Rate Shipment"
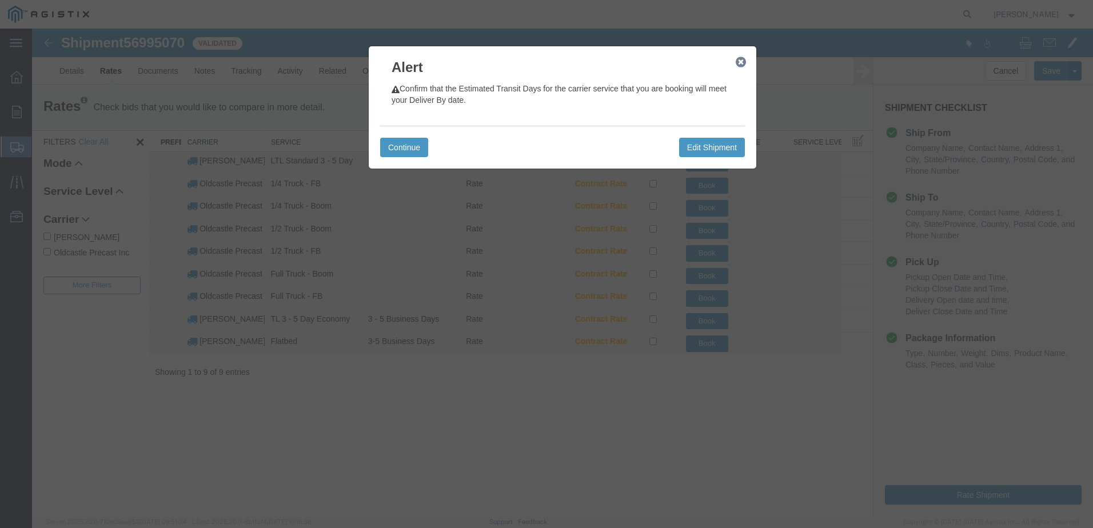
click at [742, 63] on icon "button" at bounding box center [741, 62] width 10 height 9
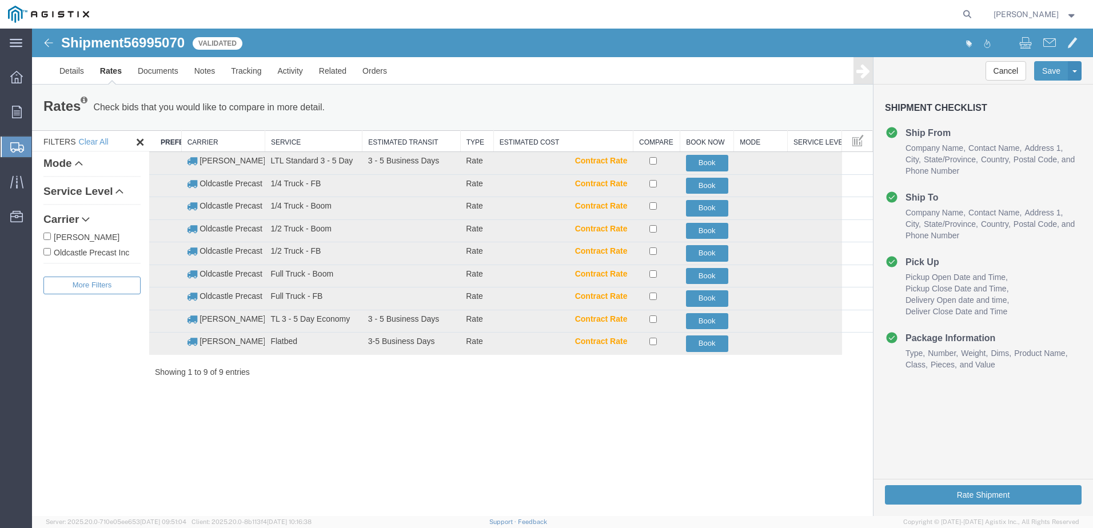
click at [83, 250] on label "Oldcastle Precast Inc" at bounding box center [91, 252] width 97 height 13
click at [51, 250] on input "Oldcastle Precast Inc" at bounding box center [46, 251] width 7 height 7
checkbox input "true"
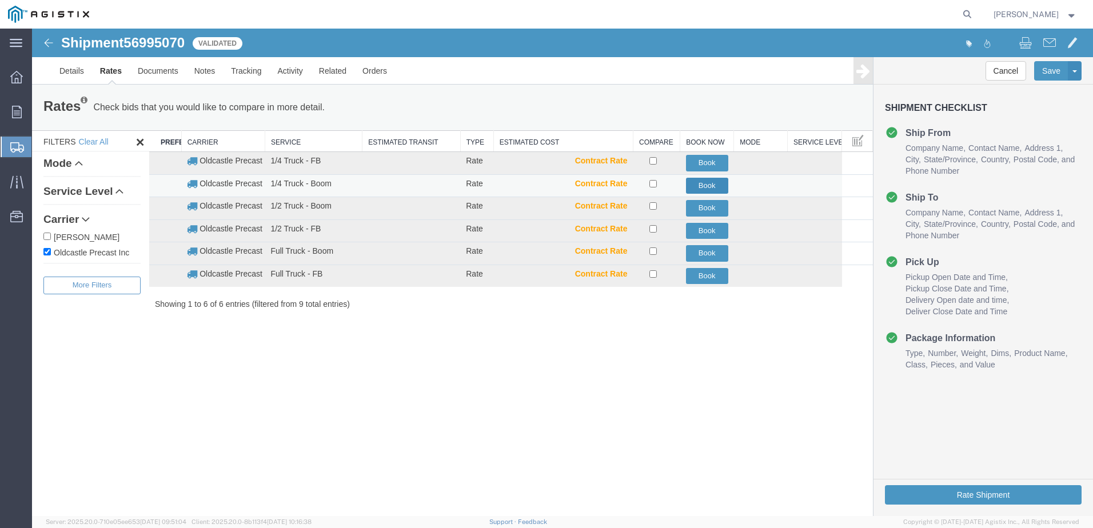
click at [706, 182] on button "Book" at bounding box center [707, 186] width 42 height 17
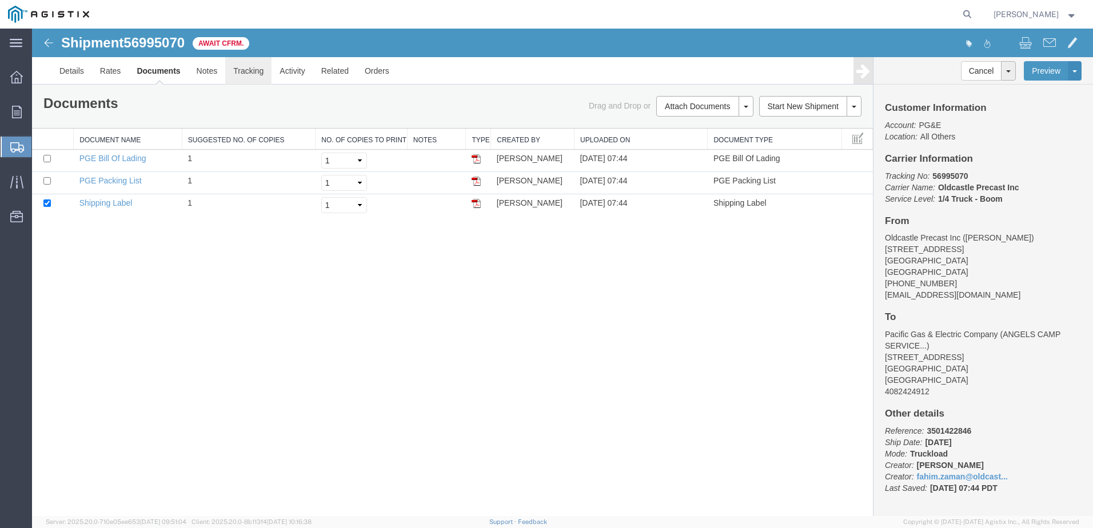
click at [248, 70] on link "Tracking" at bounding box center [248, 70] width 46 height 27
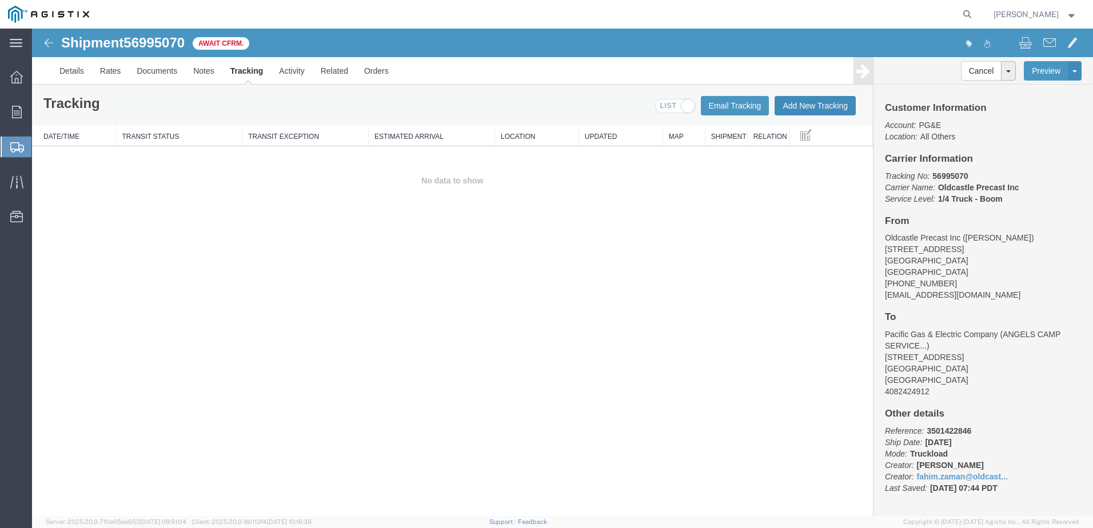
click at [812, 108] on button "Add New Tracking" at bounding box center [815, 105] width 81 height 19
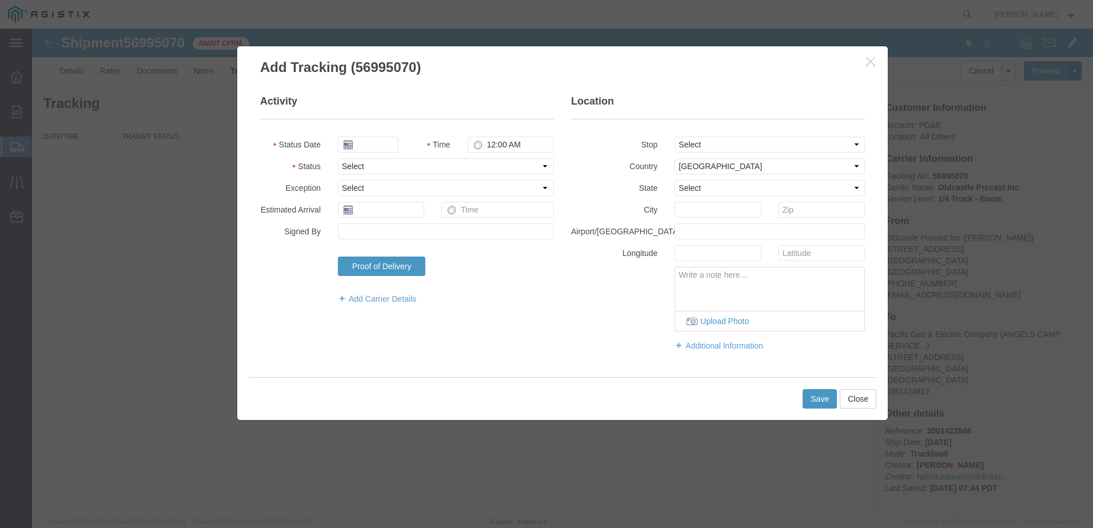
type input "[DATE]"
type input "8:00 AM"
click at [416, 170] on select "Select Arrival Notice Available Arrival Notice Imported Arrive at Delivery Loca…" at bounding box center [446, 166] width 216 height 16
select select "DELIVRED"
click at [338, 158] on select "Select Arrival Notice Available Arrival Notice Imported Arrive at Delivery Loca…" at bounding box center [446, 166] width 216 height 16
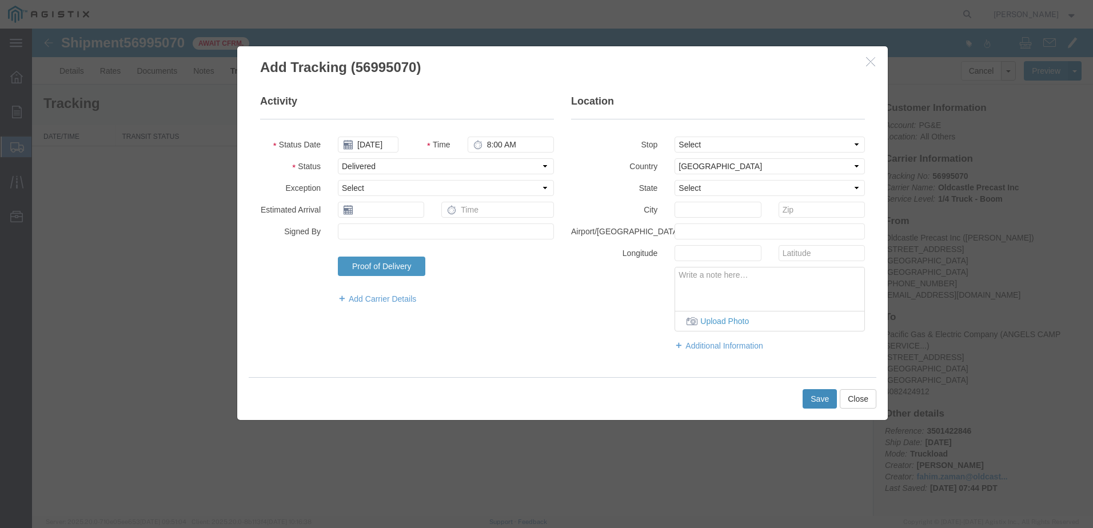
click at [815, 399] on button "Save" at bounding box center [820, 398] width 34 height 19
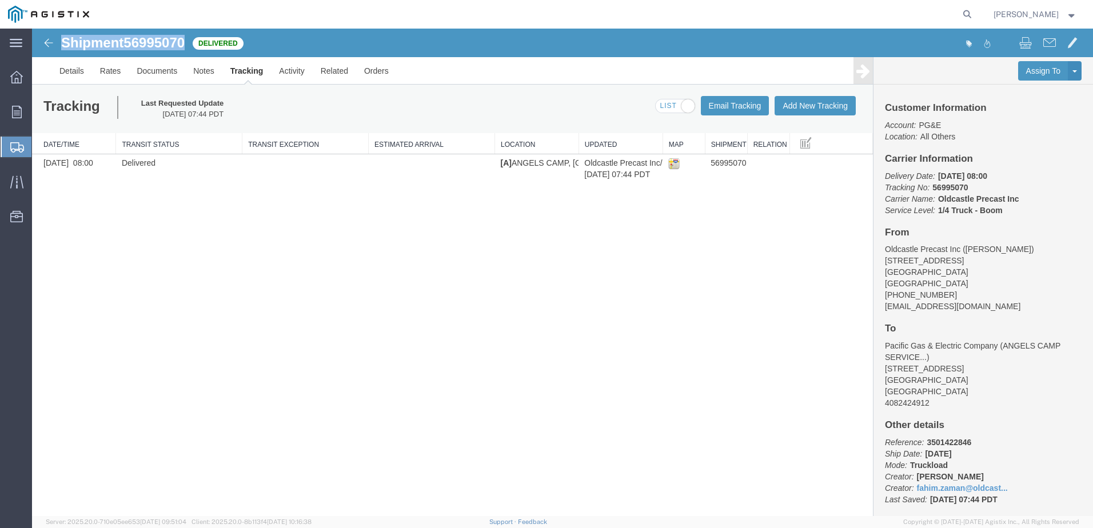
drag, startPoint x: 187, startPoint y: 42, endPoint x: 65, endPoint y: 43, distance: 122.4
click at [65, 43] on h1 "Shipment 56995070" at bounding box center [123, 42] width 124 height 15
copy h1 "Shipment 56995070"
